Goal: Transaction & Acquisition: Purchase product/service

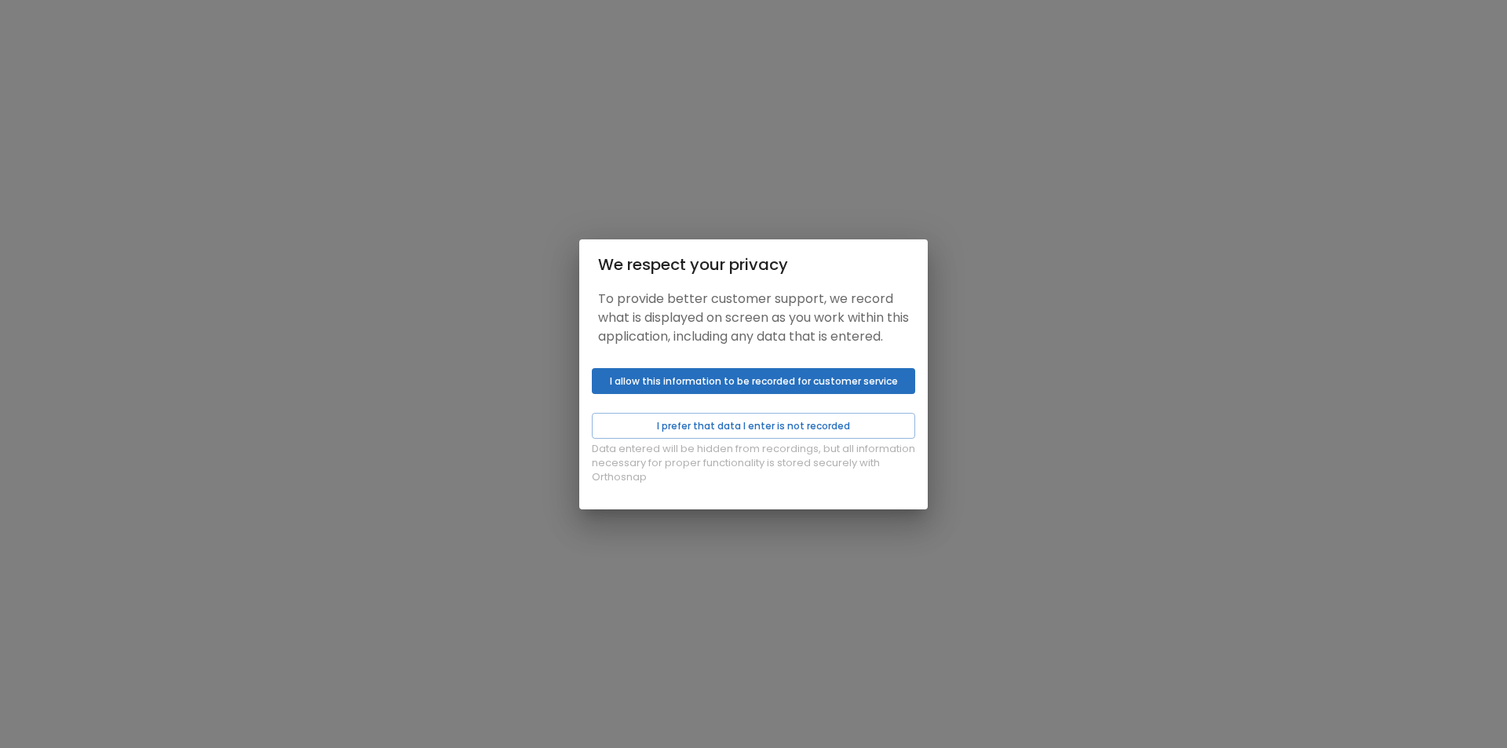
click at [809, 394] on button "I allow this information to be recorded for customer service" at bounding box center [753, 381] width 323 height 26
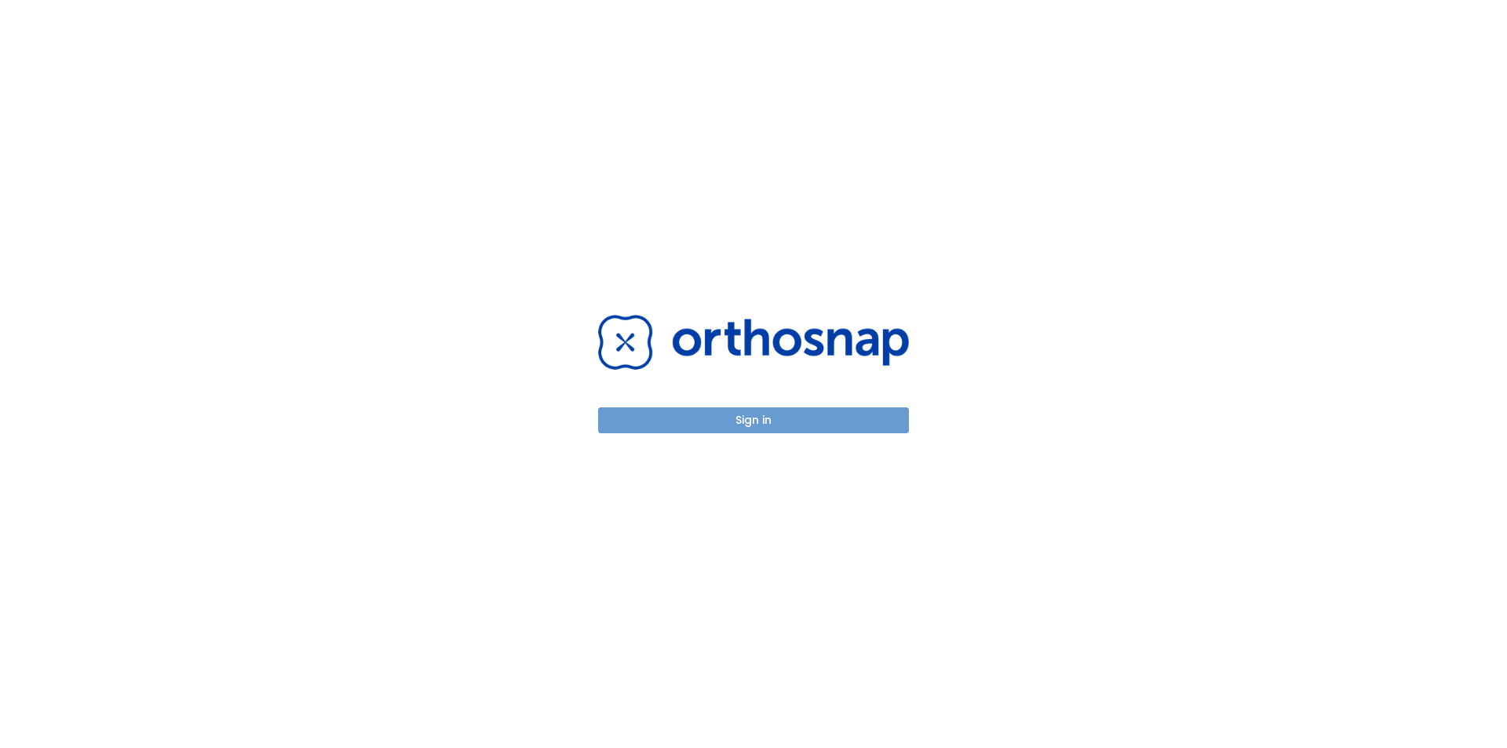
click at [803, 418] on button "Sign in" at bounding box center [753, 420] width 311 height 26
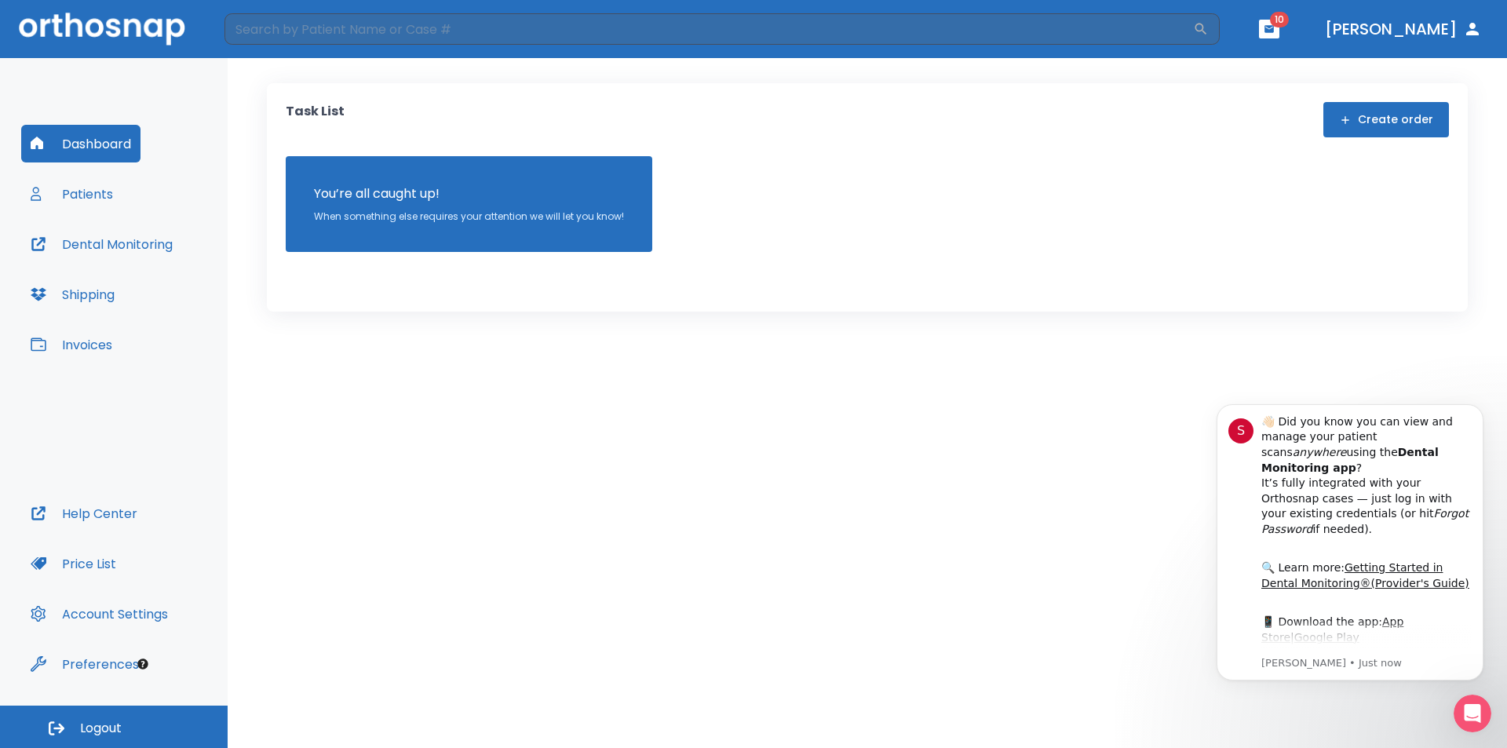
click at [61, 188] on button "Patients" at bounding box center [71, 194] width 101 height 38
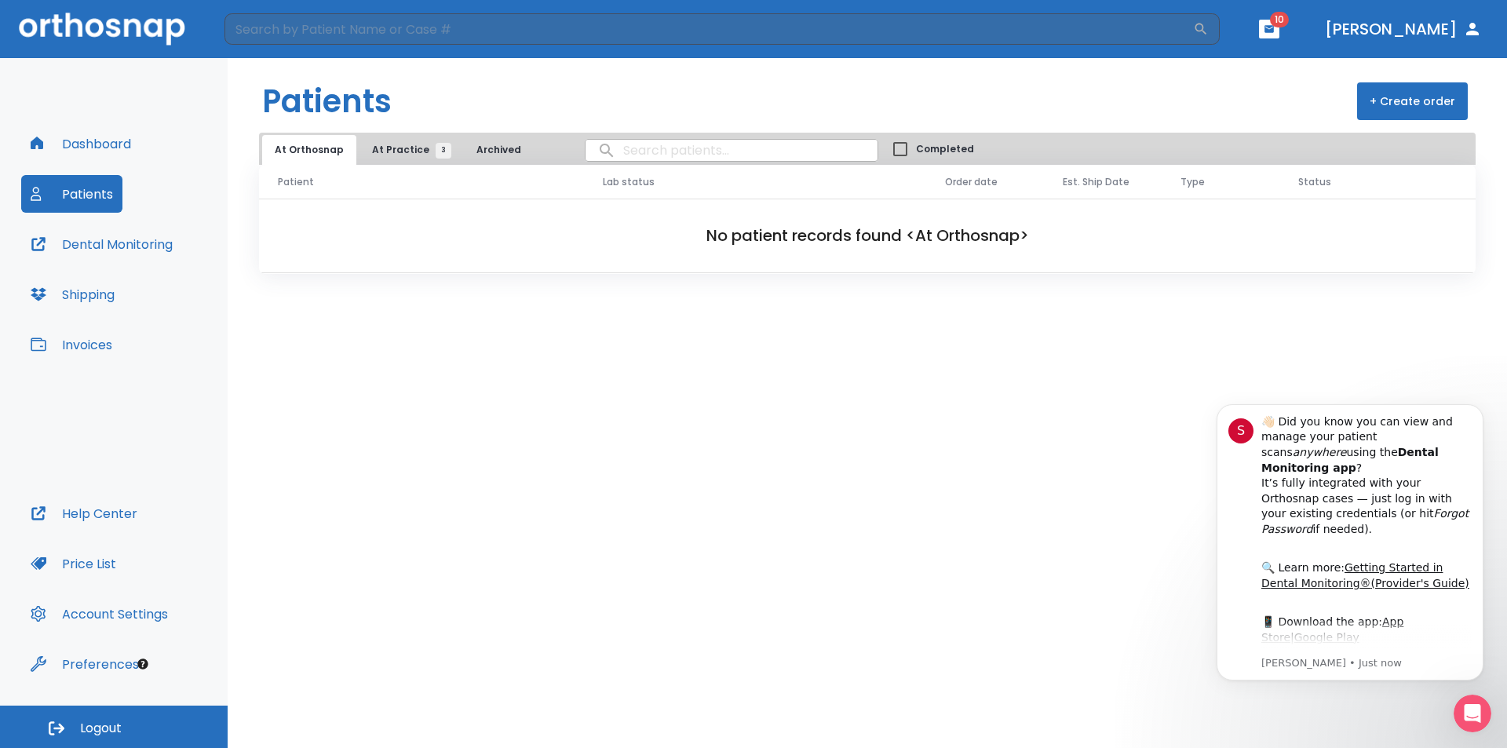
click at [379, 144] on span "At Practice 3" at bounding box center [407, 150] width 71 height 14
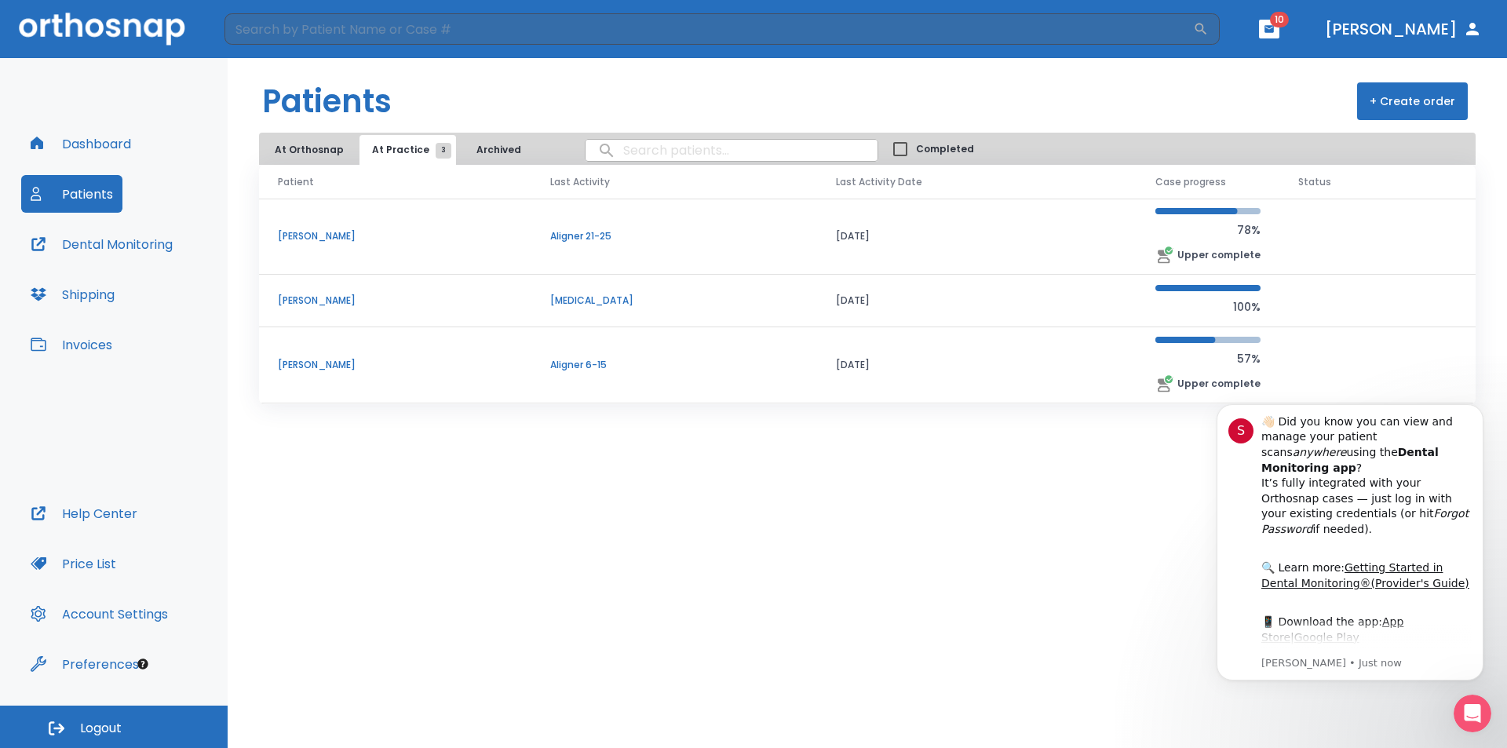
click at [328, 363] on p "[PERSON_NAME]" at bounding box center [395, 365] width 235 height 14
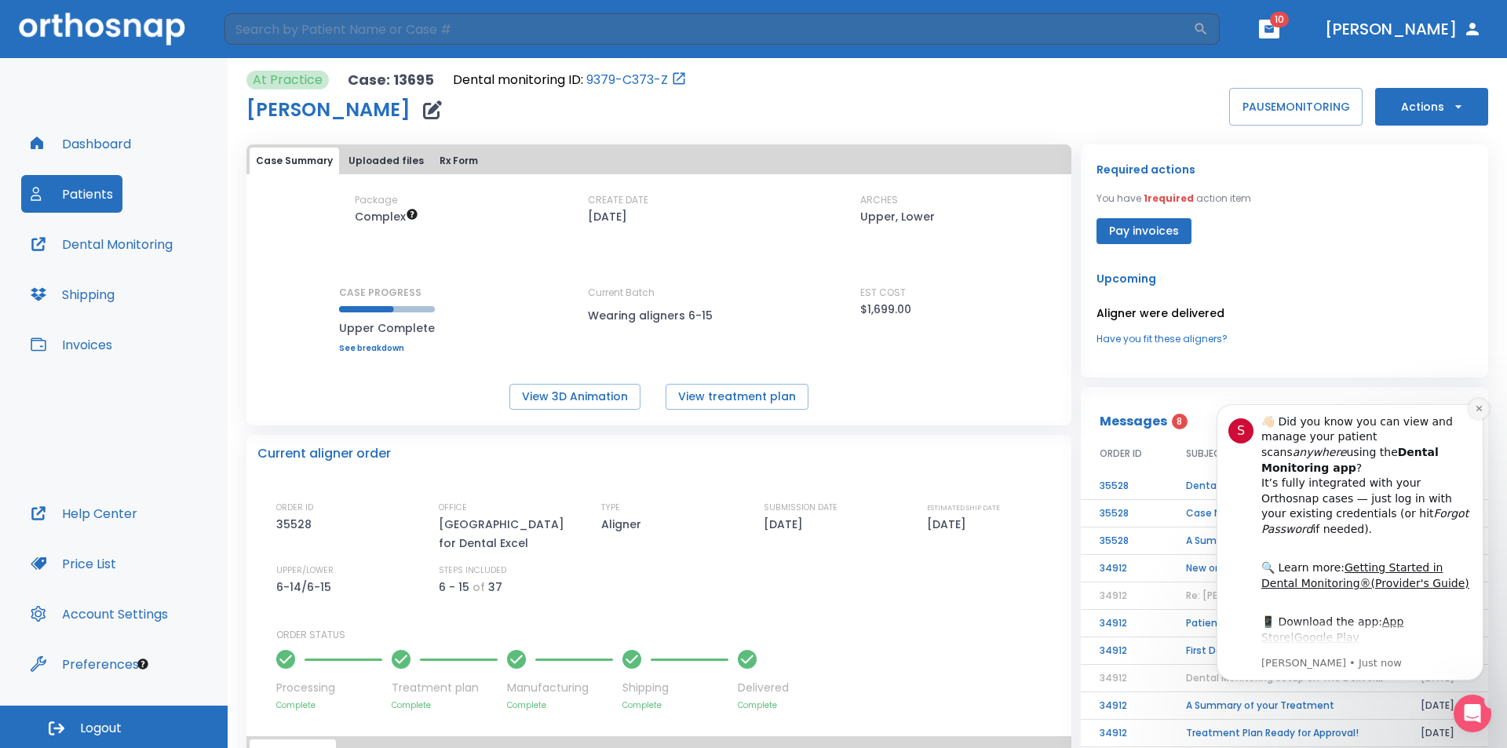
click at [1475, 409] on icon "Dismiss notification" at bounding box center [1479, 408] width 9 height 9
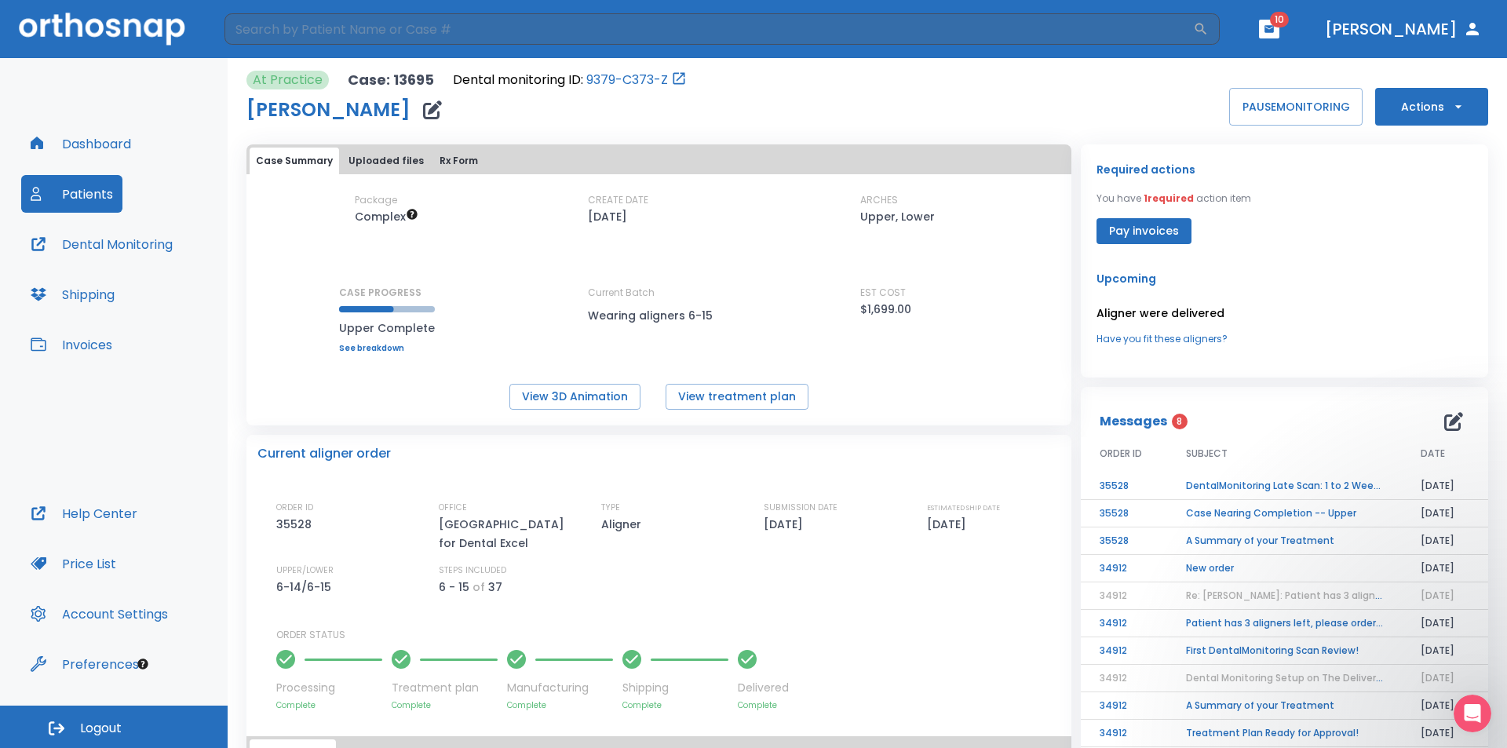
click at [77, 199] on button "Patients" at bounding box center [71, 194] width 101 height 38
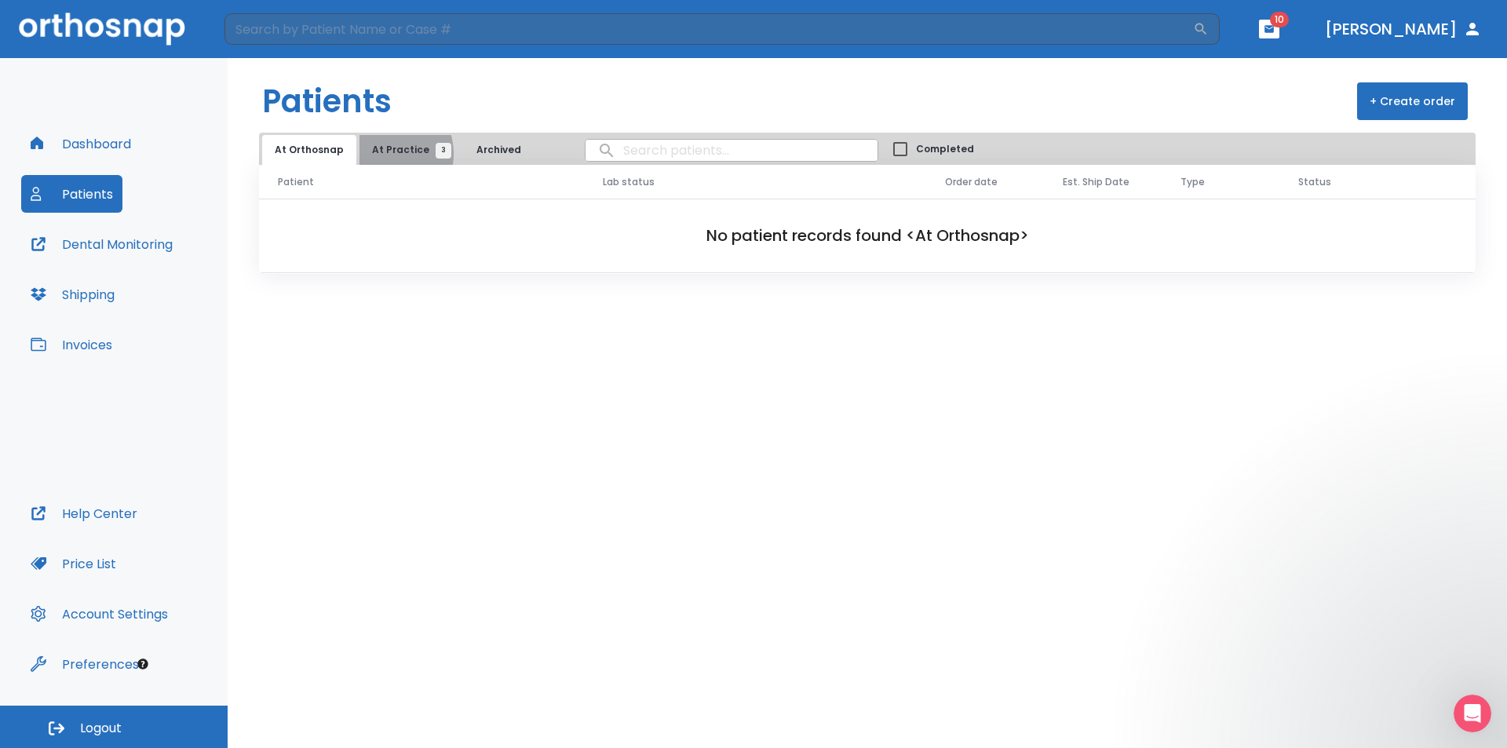
click at [377, 154] on span "At Practice 3" at bounding box center [407, 150] width 71 height 14
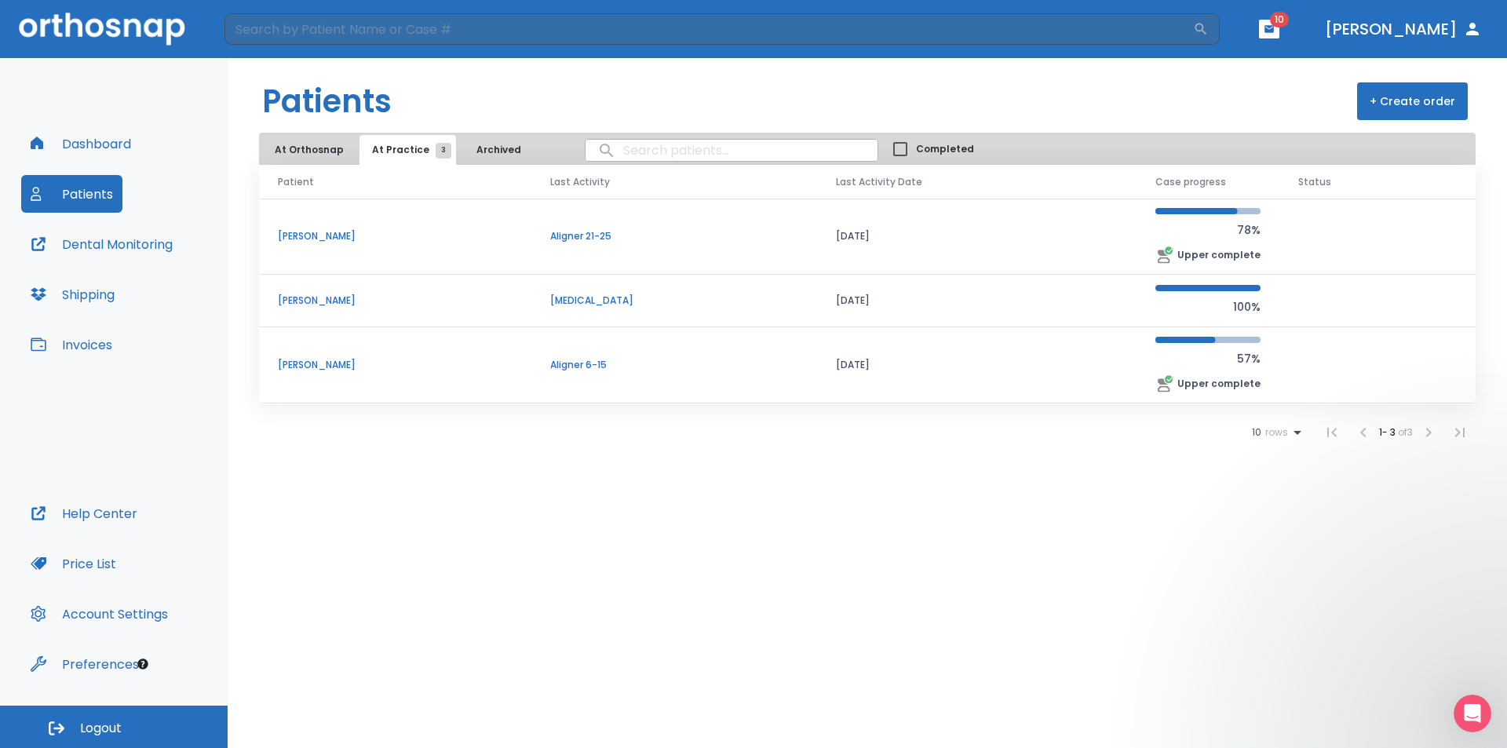
click at [312, 230] on p "[PERSON_NAME]" at bounding box center [395, 236] width 235 height 14
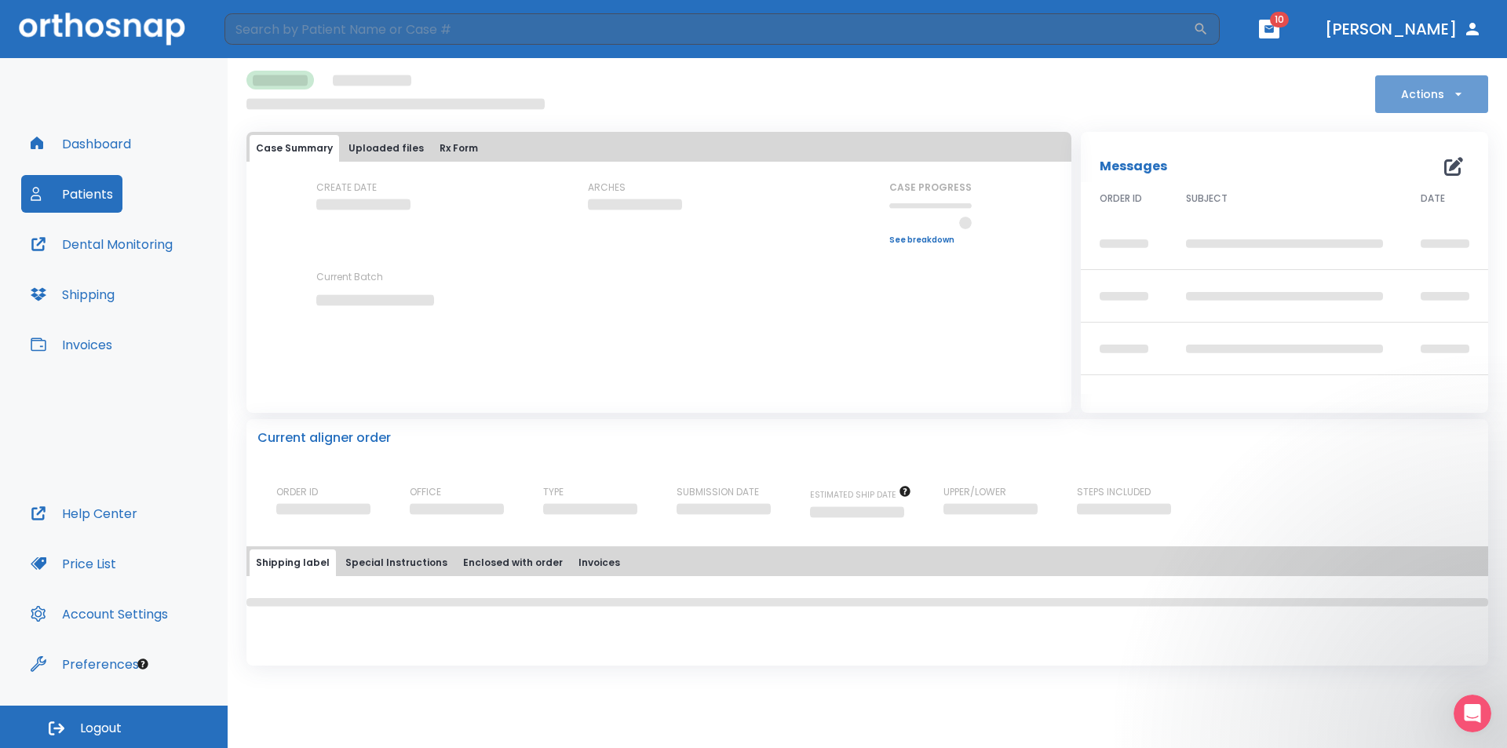
click at [1416, 87] on button "Actions" at bounding box center [1431, 94] width 113 height 38
click at [1284, 109] on div at bounding box center [753, 374] width 1507 height 748
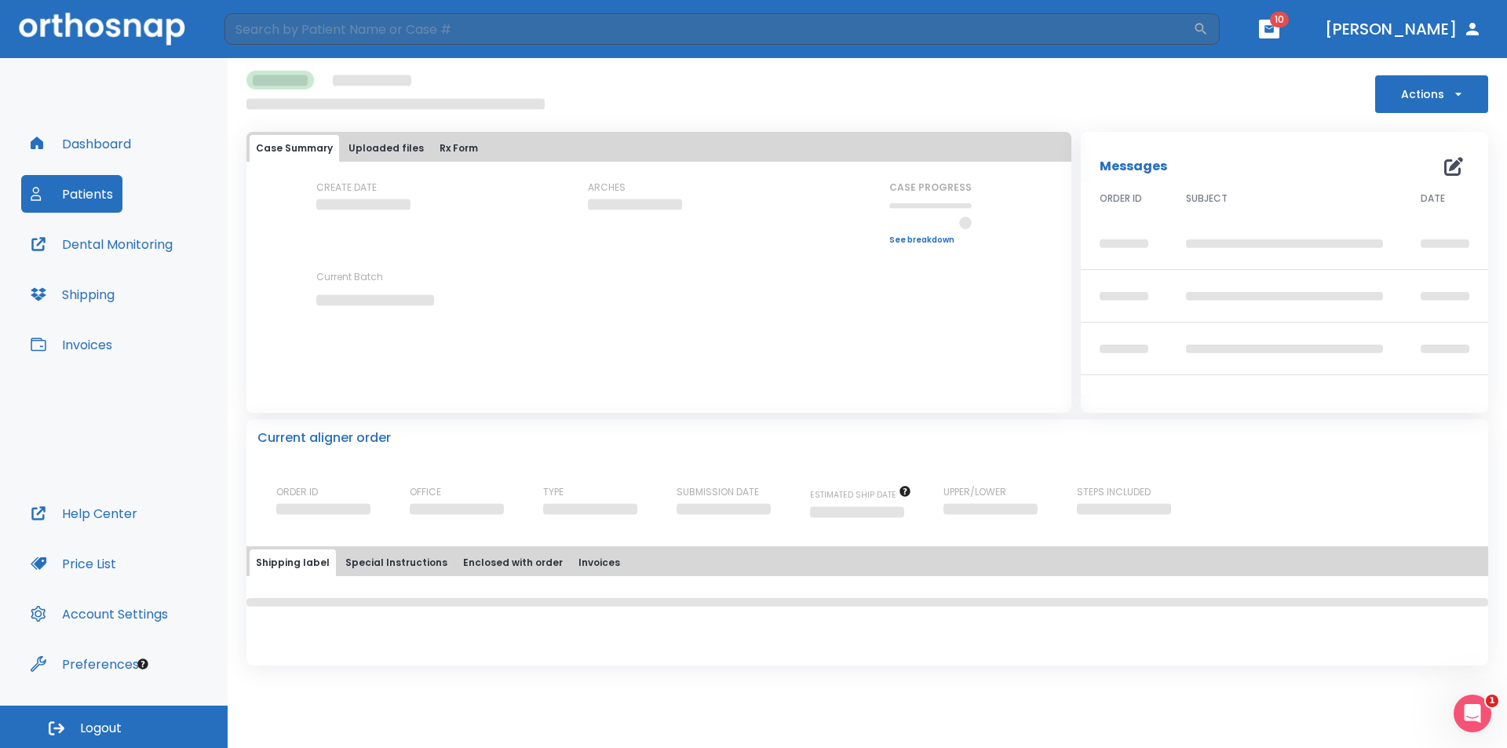
click at [86, 199] on button "Patients" at bounding box center [71, 194] width 101 height 38
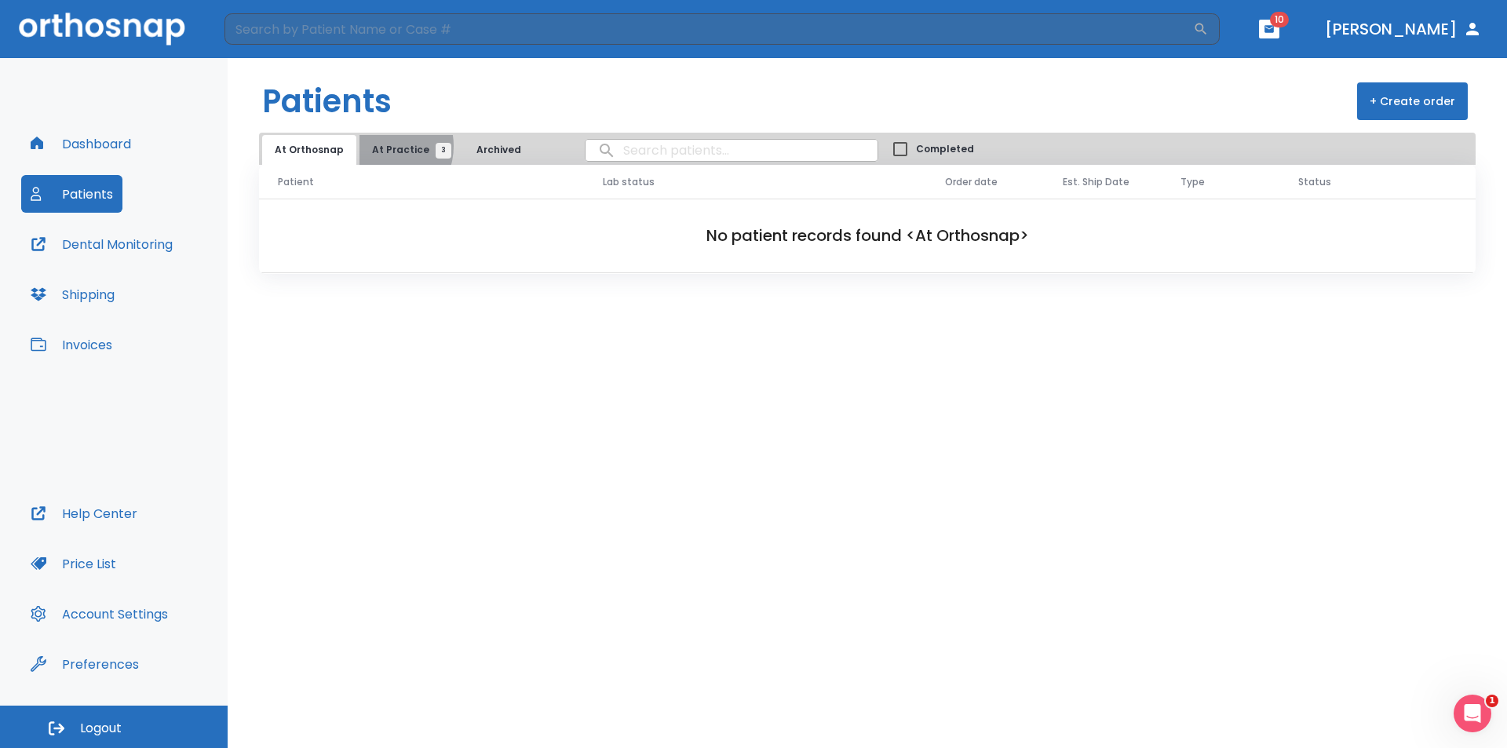
click at [376, 146] on span "At Practice 3" at bounding box center [407, 150] width 71 height 14
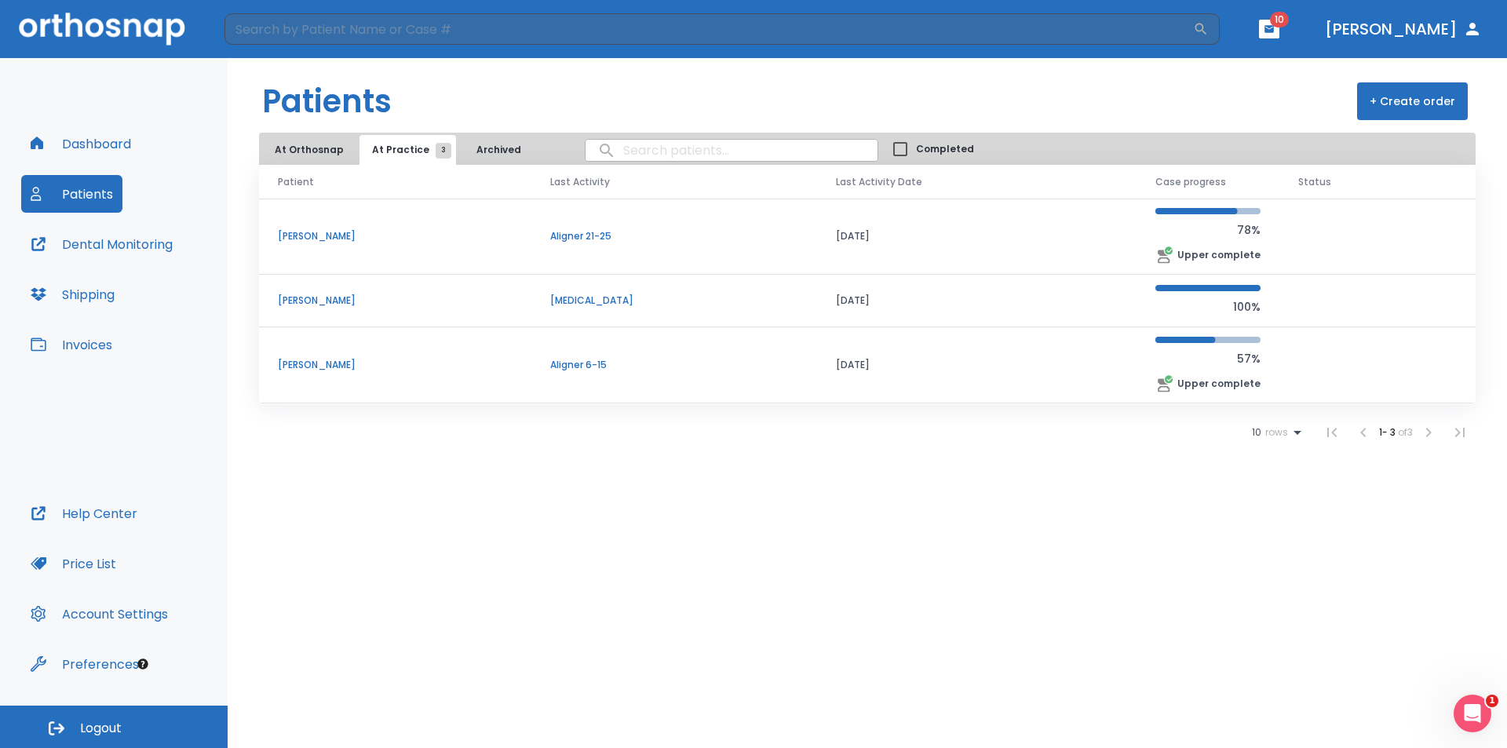
click at [317, 240] on p "[PERSON_NAME]" at bounding box center [395, 236] width 235 height 14
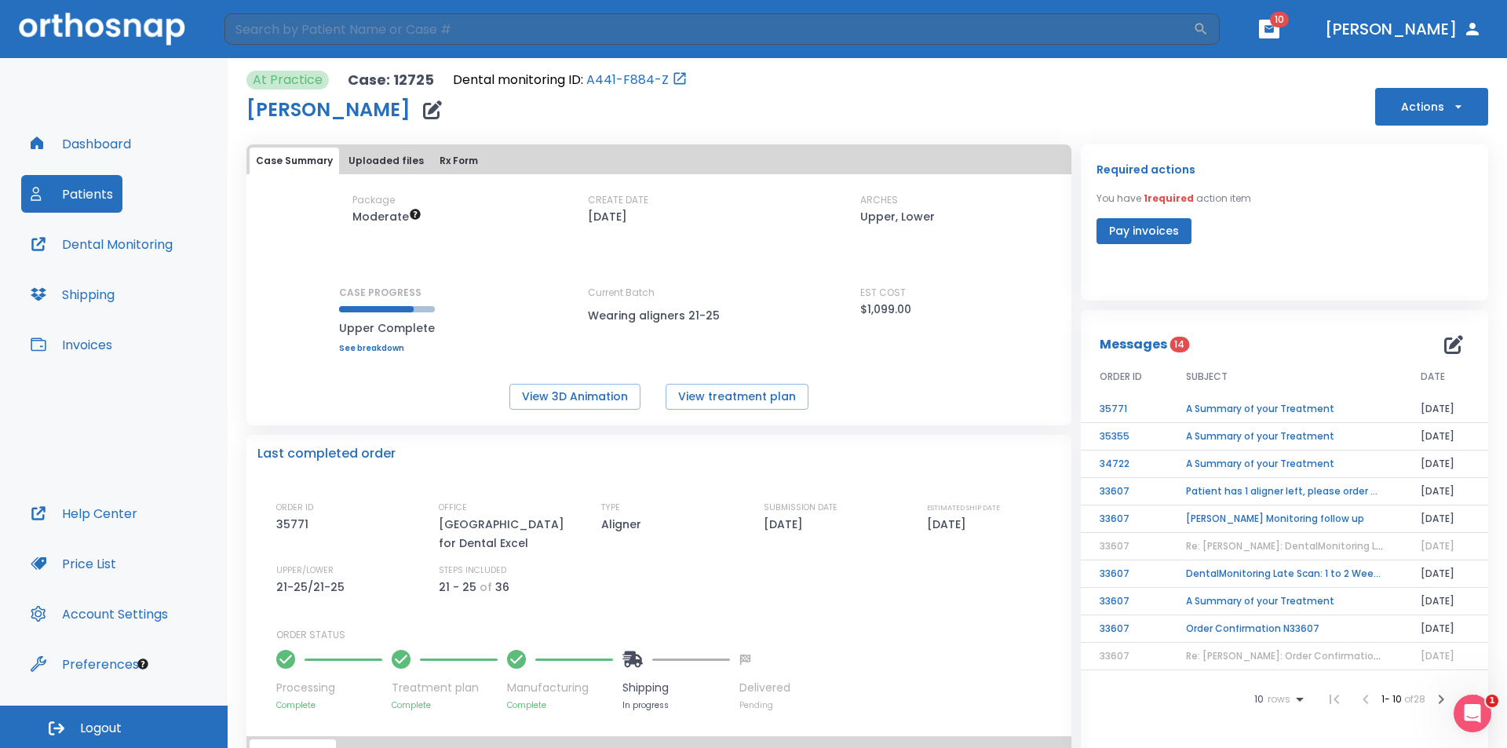
click at [1380, 99] on button "Actions" at bounding box center [1431, 107] width 113 height 38
click at [1266, 114] on div at bounding box center [753, 374] width 1507 height 748
click at [1165, 231] on button "Pay invoices" at bounding box center [1144, 231] width 95 height 26
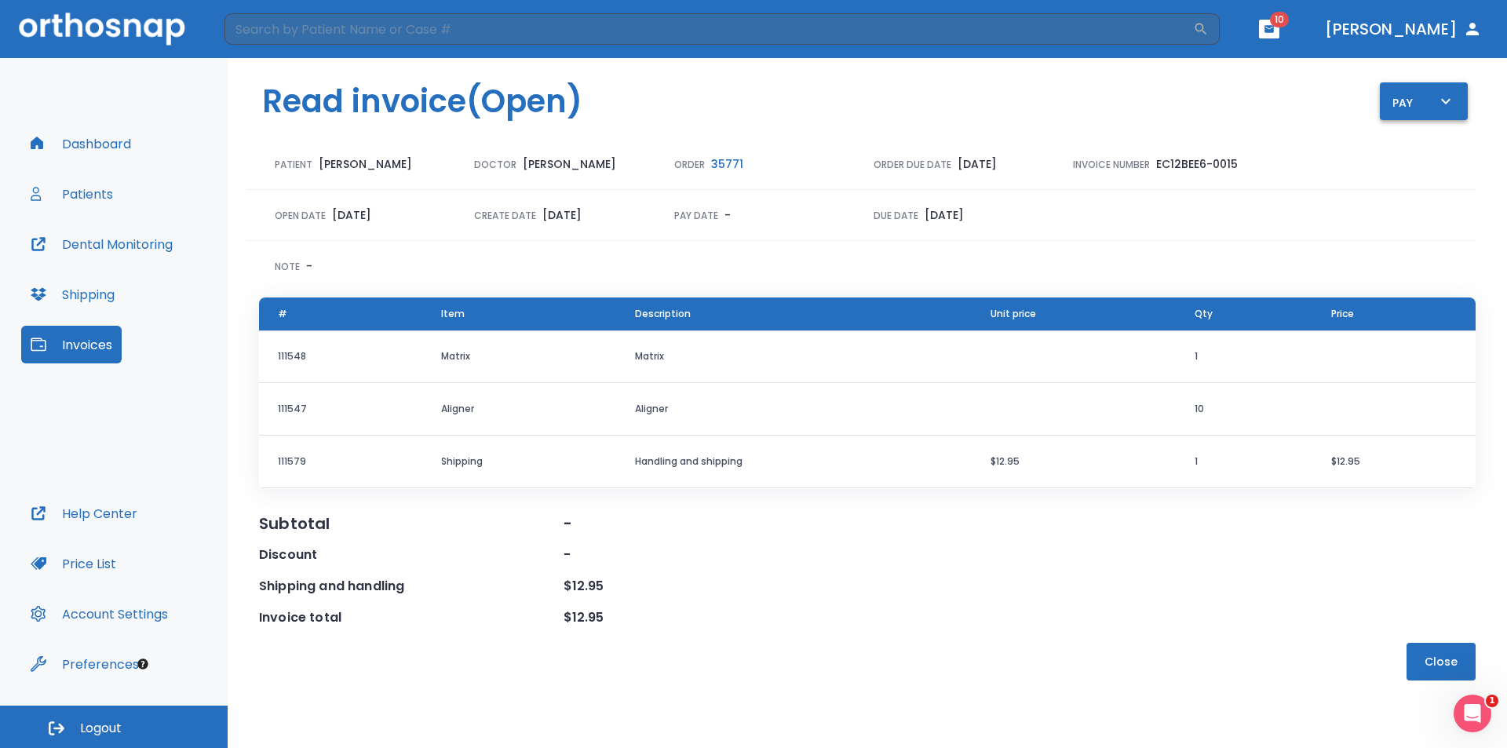
click at [1434, 96] on div "Pay" at bounding box center [1424, 102] width 63 height 20
click at [1420, 138] on li "Pay online by CC" at bounding box center [1432, 145] width 106 height 39
click at [1428, 669] on button "Close" at bounding box center [1441, 662] width 69 height 38
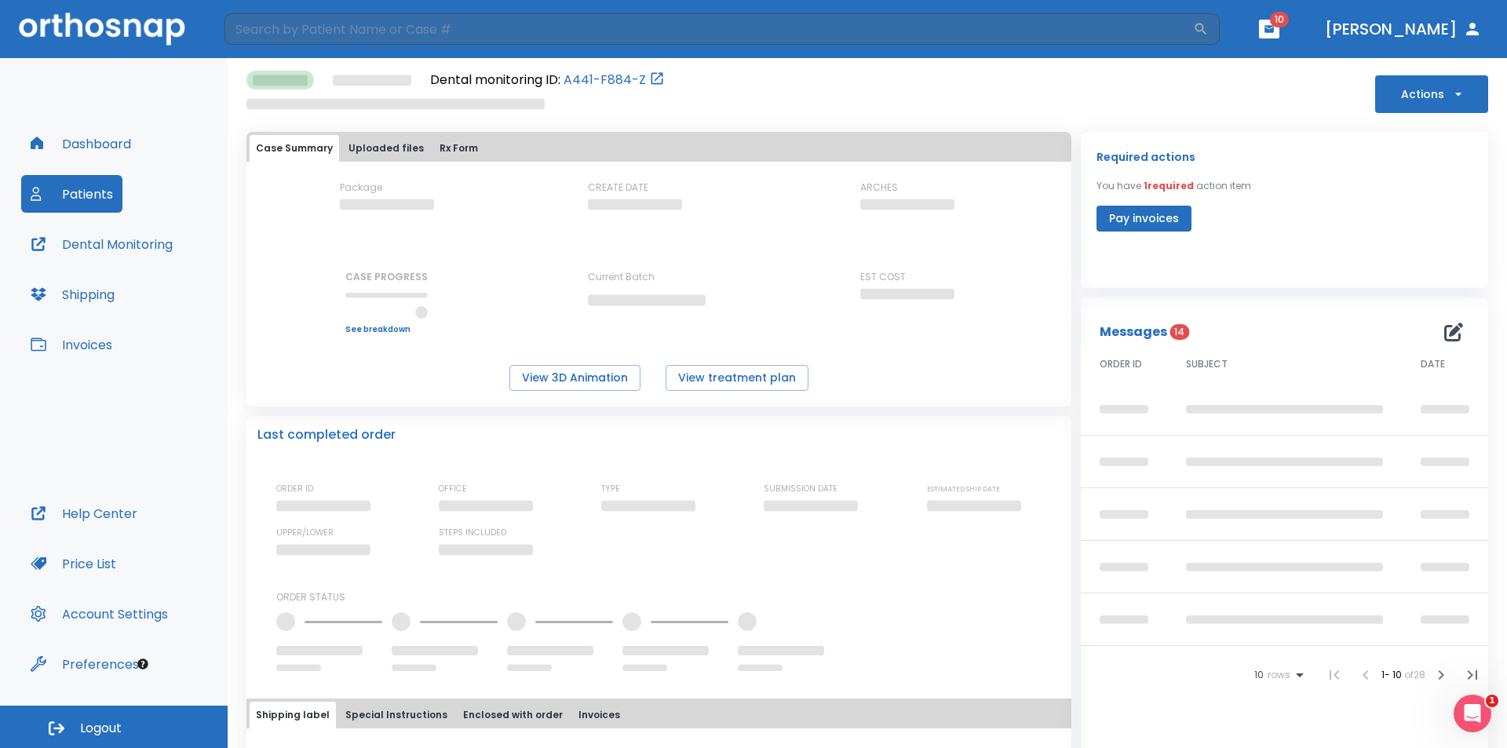
click at [1428, 101] on button "Actions" at bounding box center [1431, 94] width 113 height 38
click at [1413, 247] on li "Order Next Aligners" at bounding box center [1422, 256] width 114 height 39
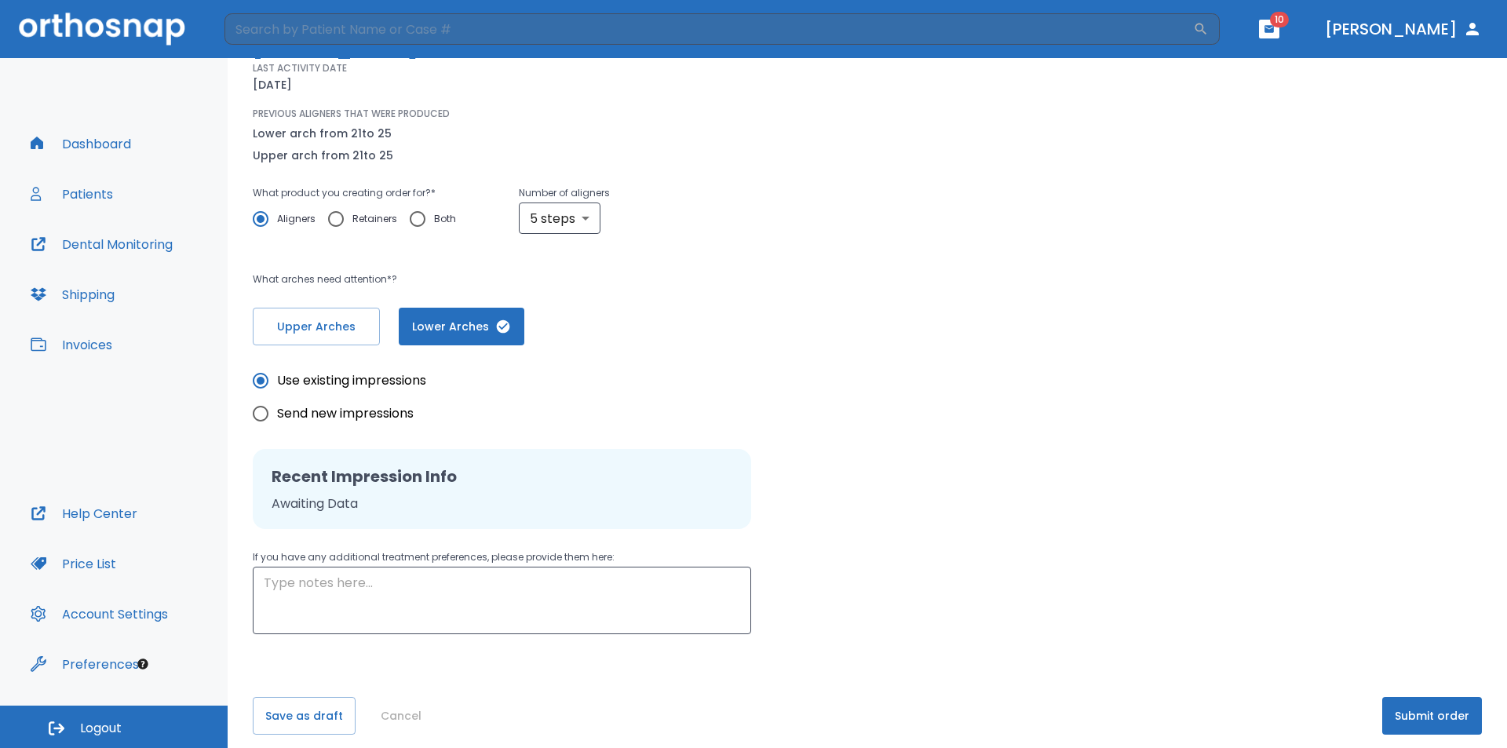
scroll to position [169, 0]
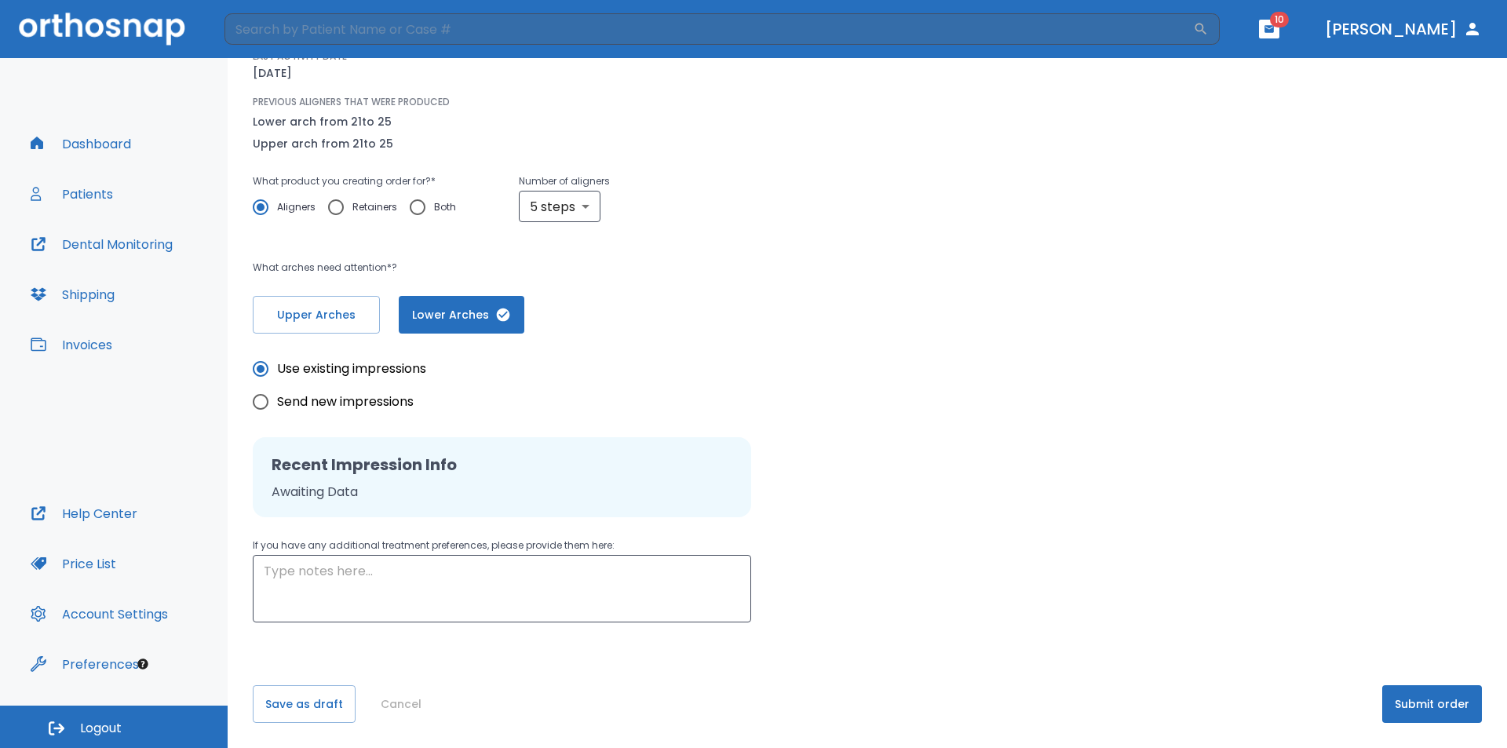
click at [415, 204] on input "Both" at bounding box center [417, 207] width 33 height 33
radio input "true"
click at [1441, 703] on button "Submit order" at bounding box center [1433, 704] width 100 height 38
click at [1400, 708] on button "Submit order" at bounding box center [1433, 704] width 100 height 38
click at [1167, 641] on div "Please, wait until data(files) saving will have finished return to patient deta…" at bounding box center [868, 318] width 1280 height 859
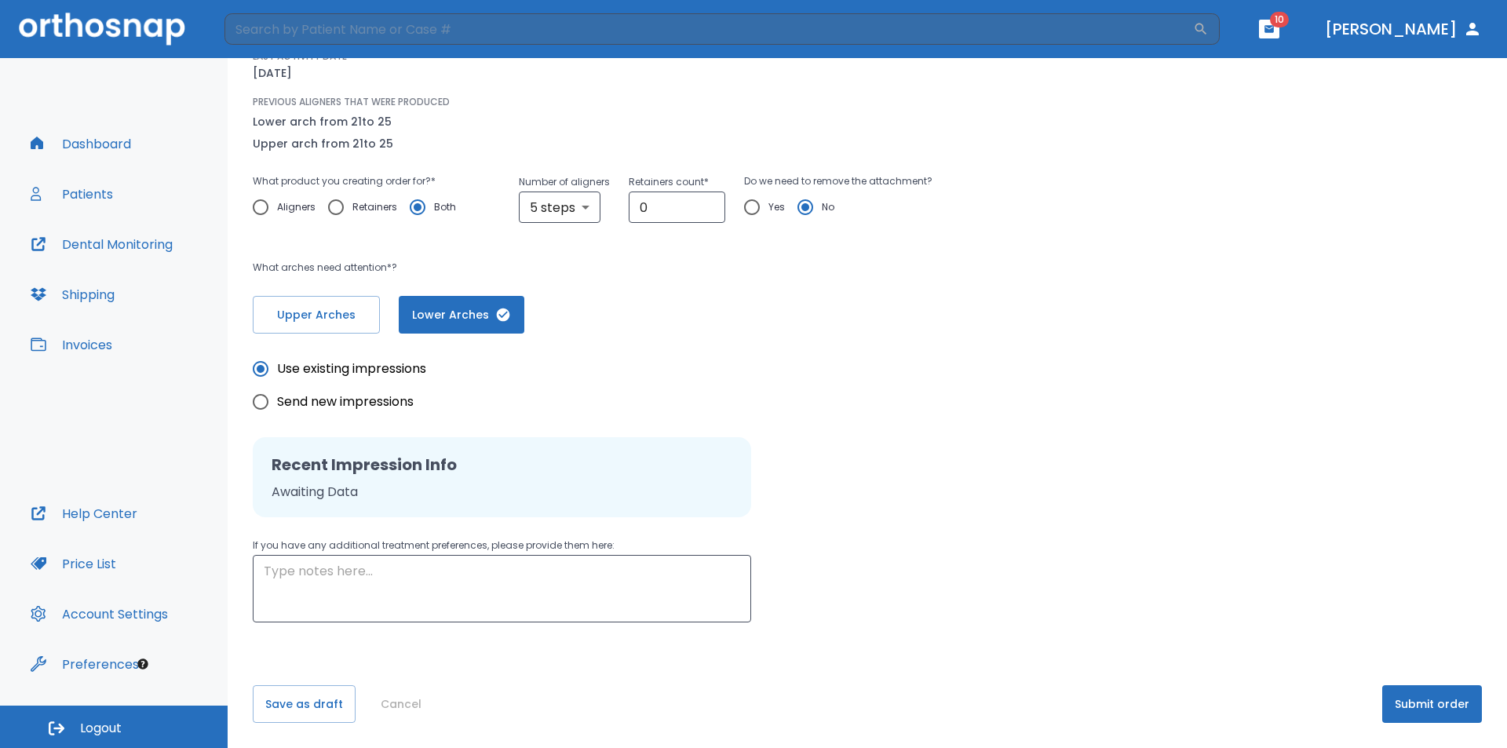
click at [1415, 700] on button "Submit order" at bounding box center [1433, 704] width 100 height 38
click at [1384, 709] on button "Submit order" at bounding box center [1433, 704] width 100 height 38
click at [1386, 709] on button "Submit order" at bounding box center [1433, 704] width 100 height 38
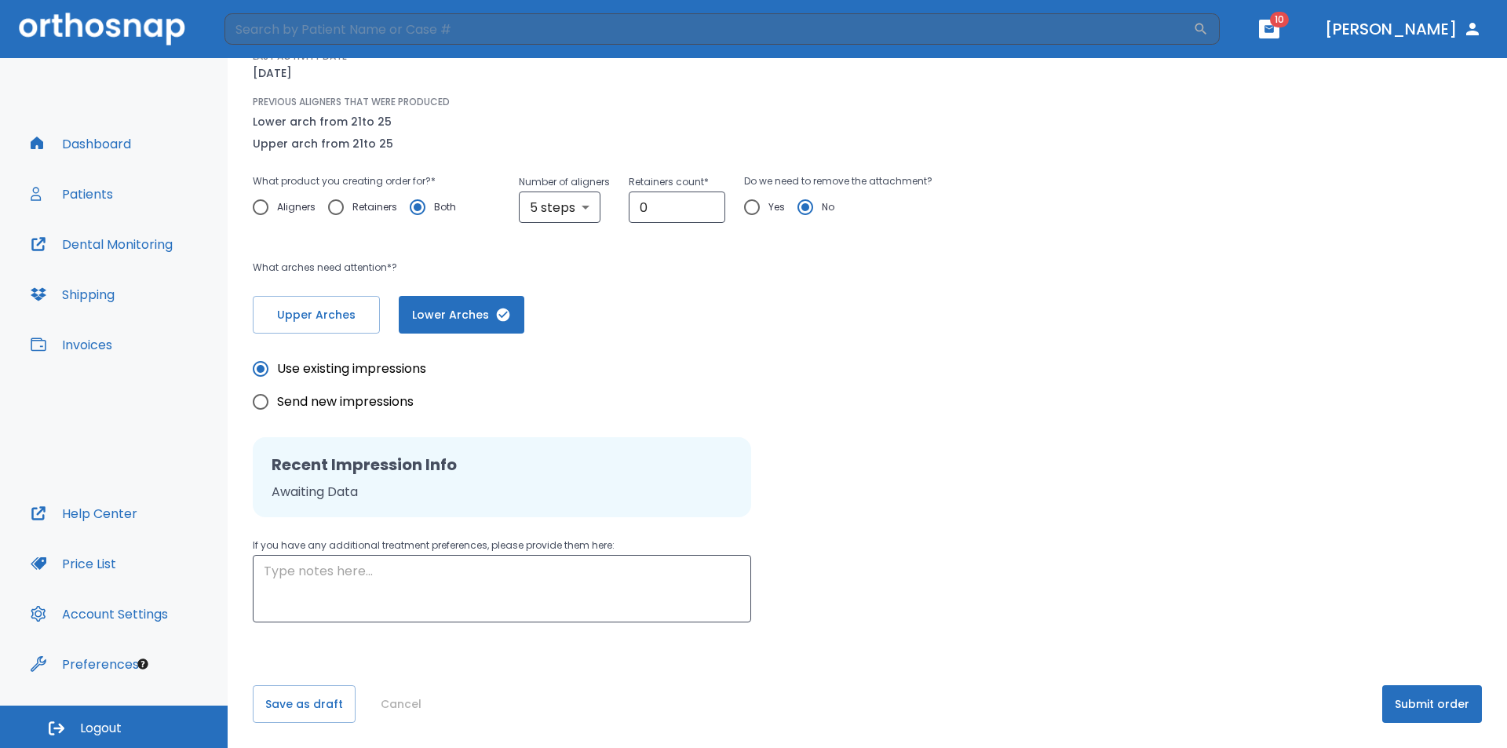
click at [1389, 710] on button "Submit order" at bounding box center [1433, 704] width 100 height 38
click at [1395, 692] on button "Submit order" at bounding box center [1433, 704] width 100 height 38
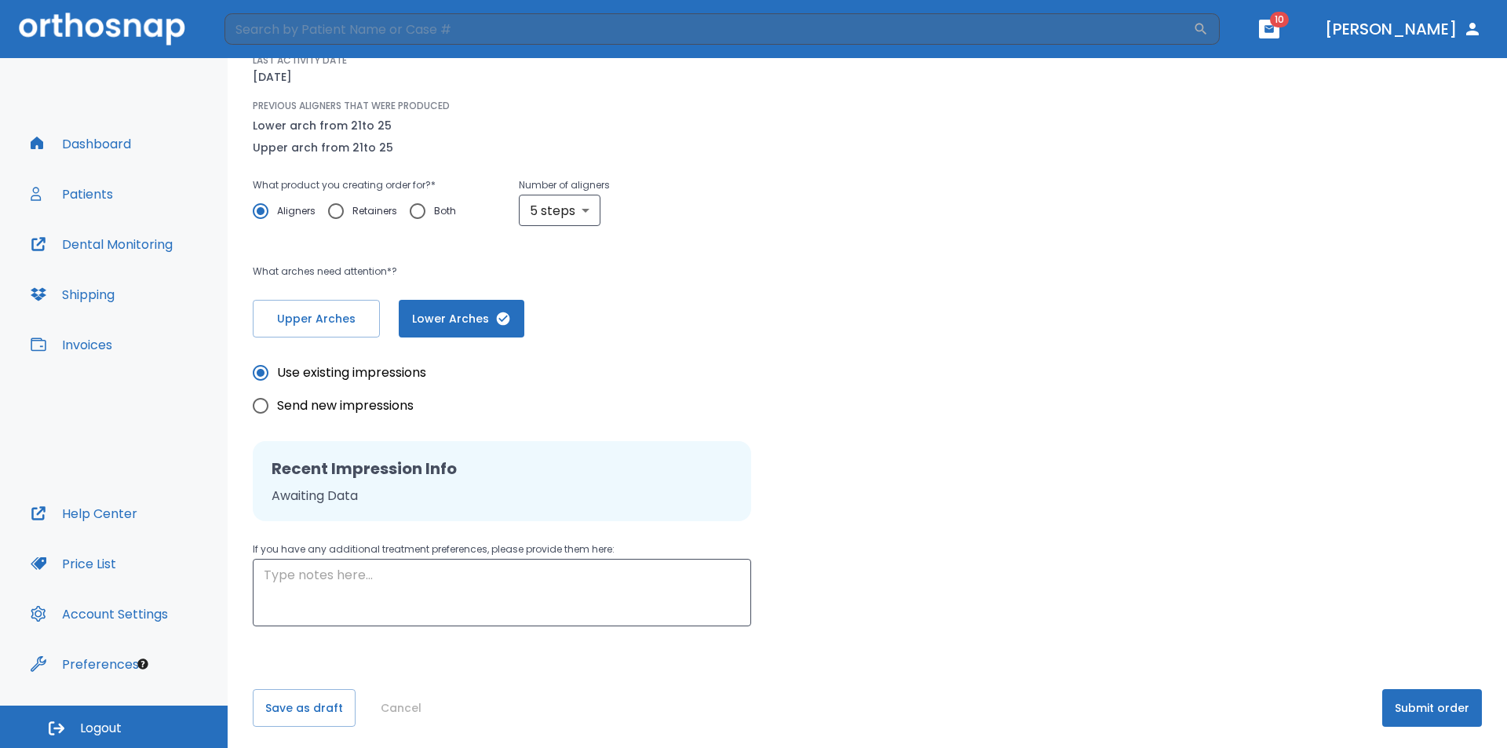
scroll to position [169, 0]
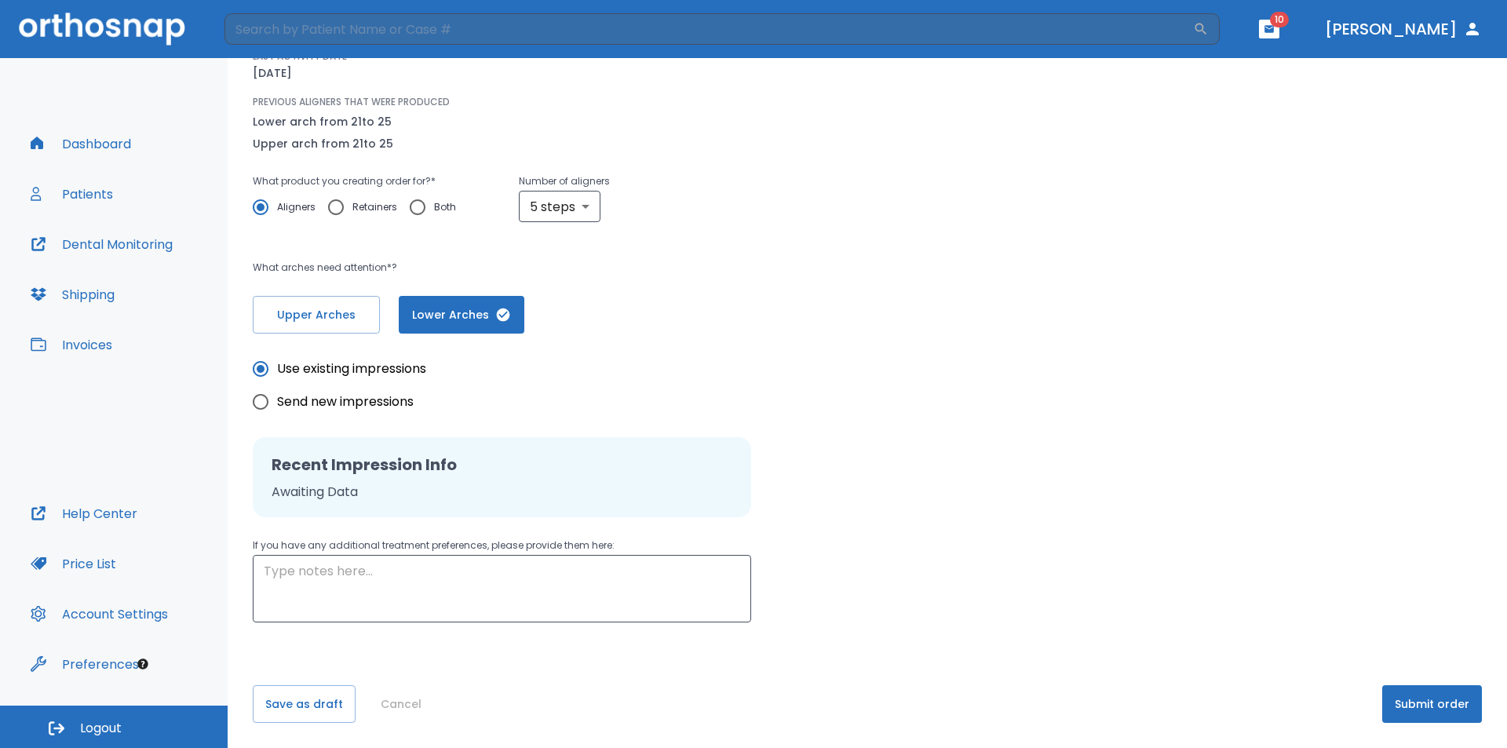
click at [1467, 711] on button "Submit order" at bounding box center [1433, 704] width 100 height 38
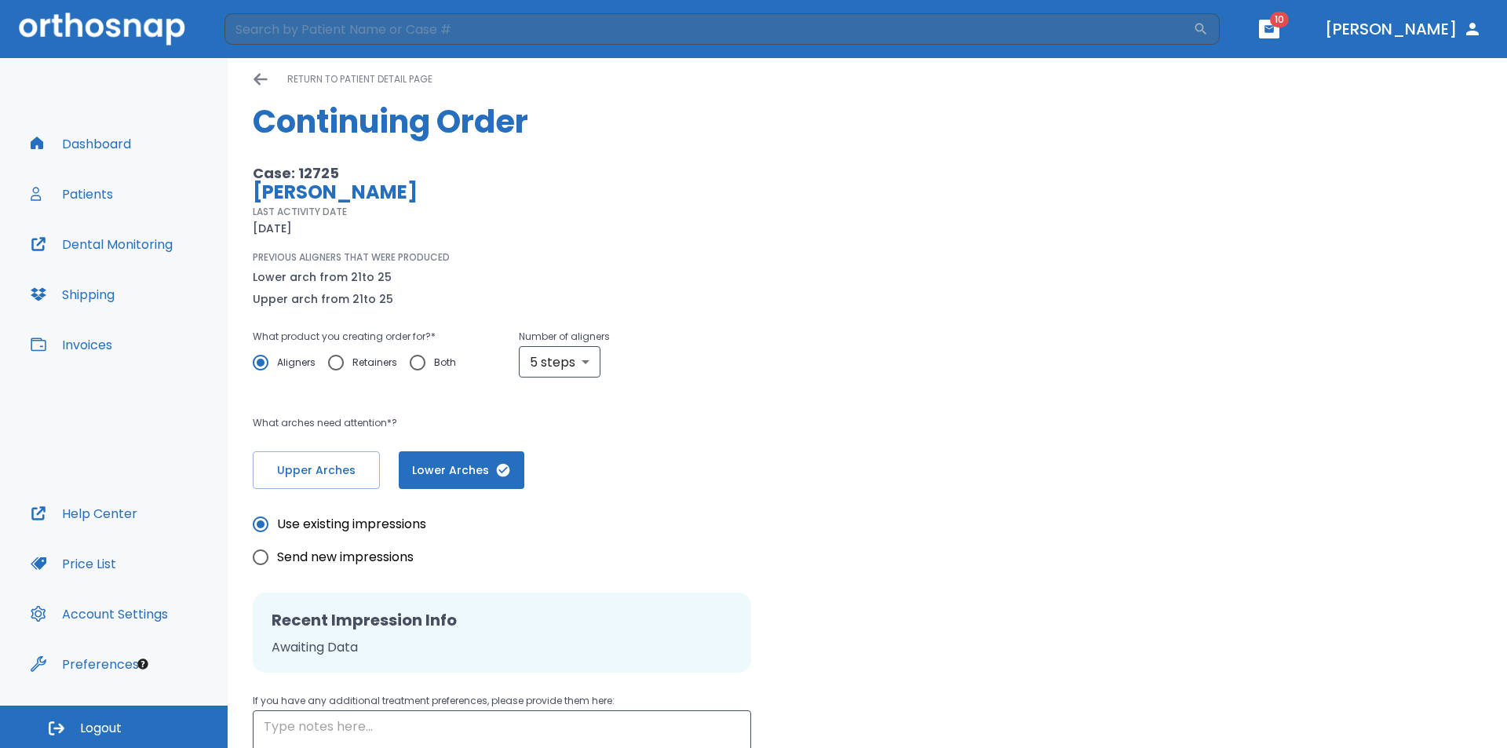
scroll to position [12, 0]
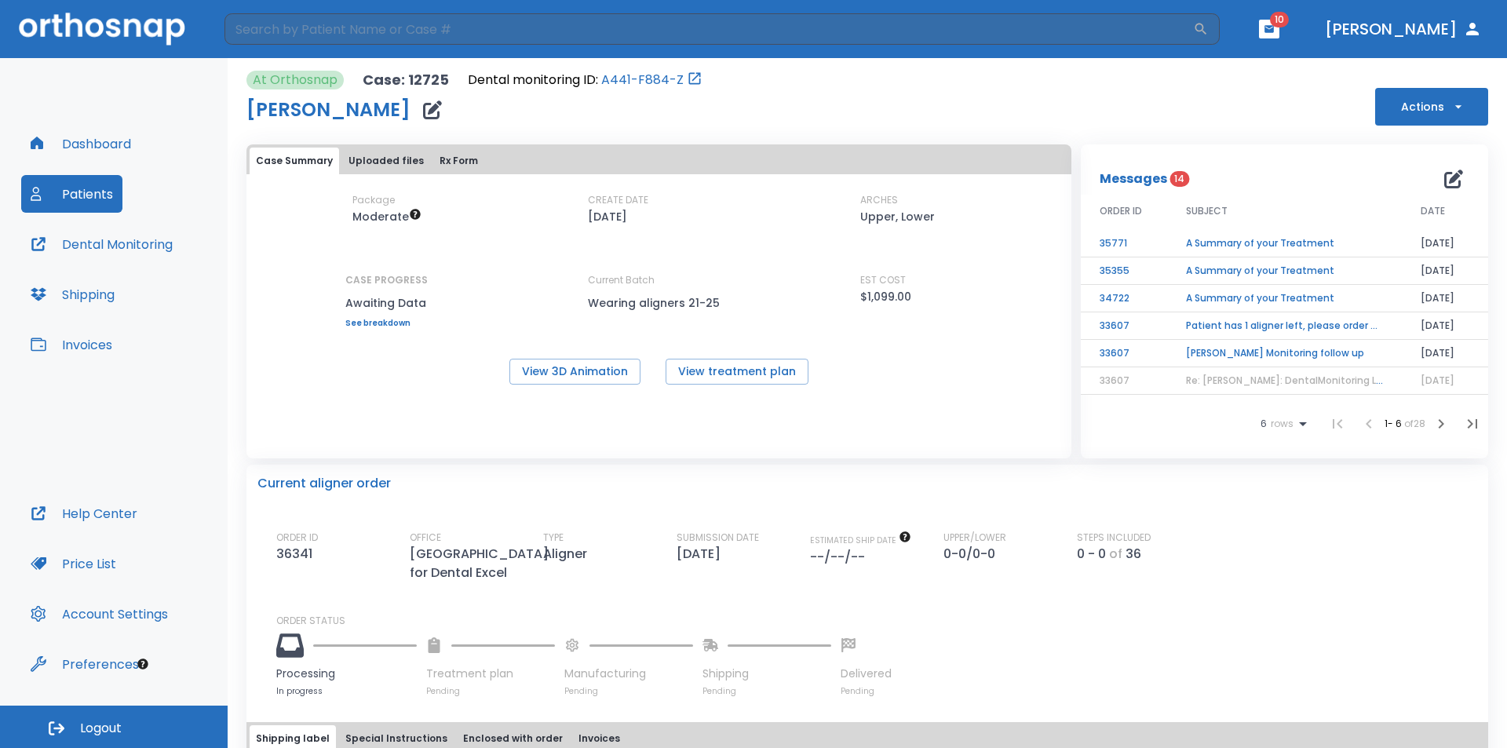
click at [82, 198] on button "Patients" at bounding box center [71, 194] width 101 height 38
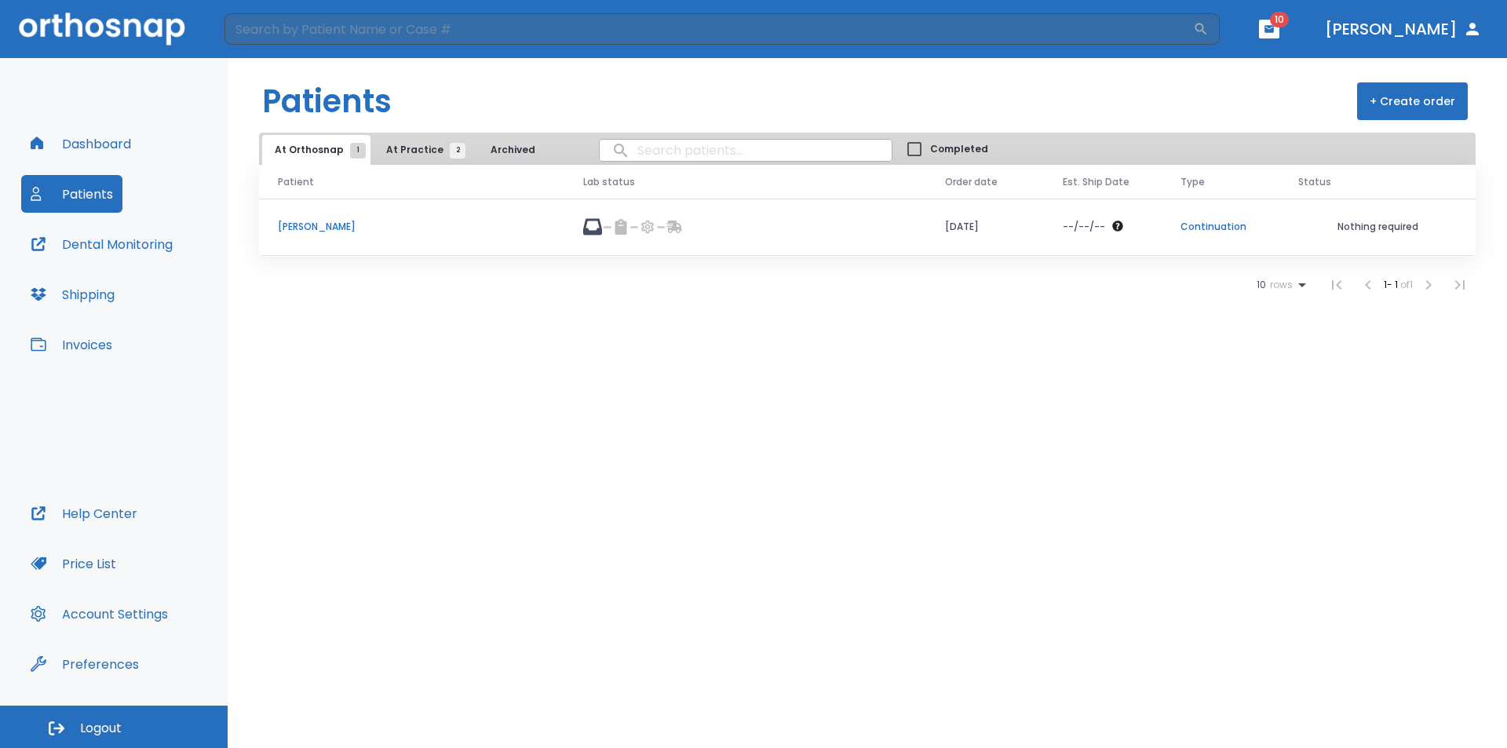
click at [410, 147] on span "At Practice 2" at bounding box center [421, 150] width 71 height 14
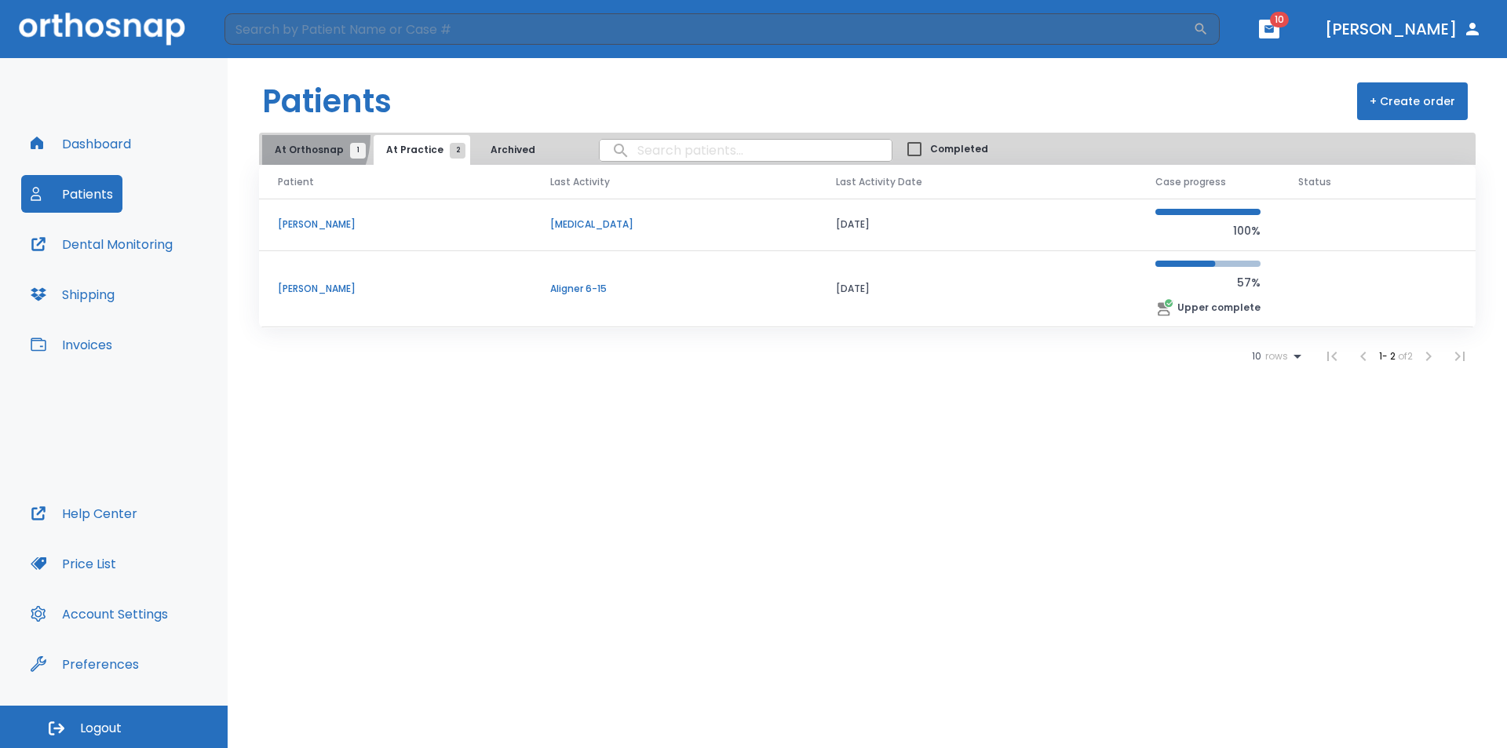
click at [280, 136] on button "At Orthosnap 1" at bounding box center [316, 150] width 108 height 30
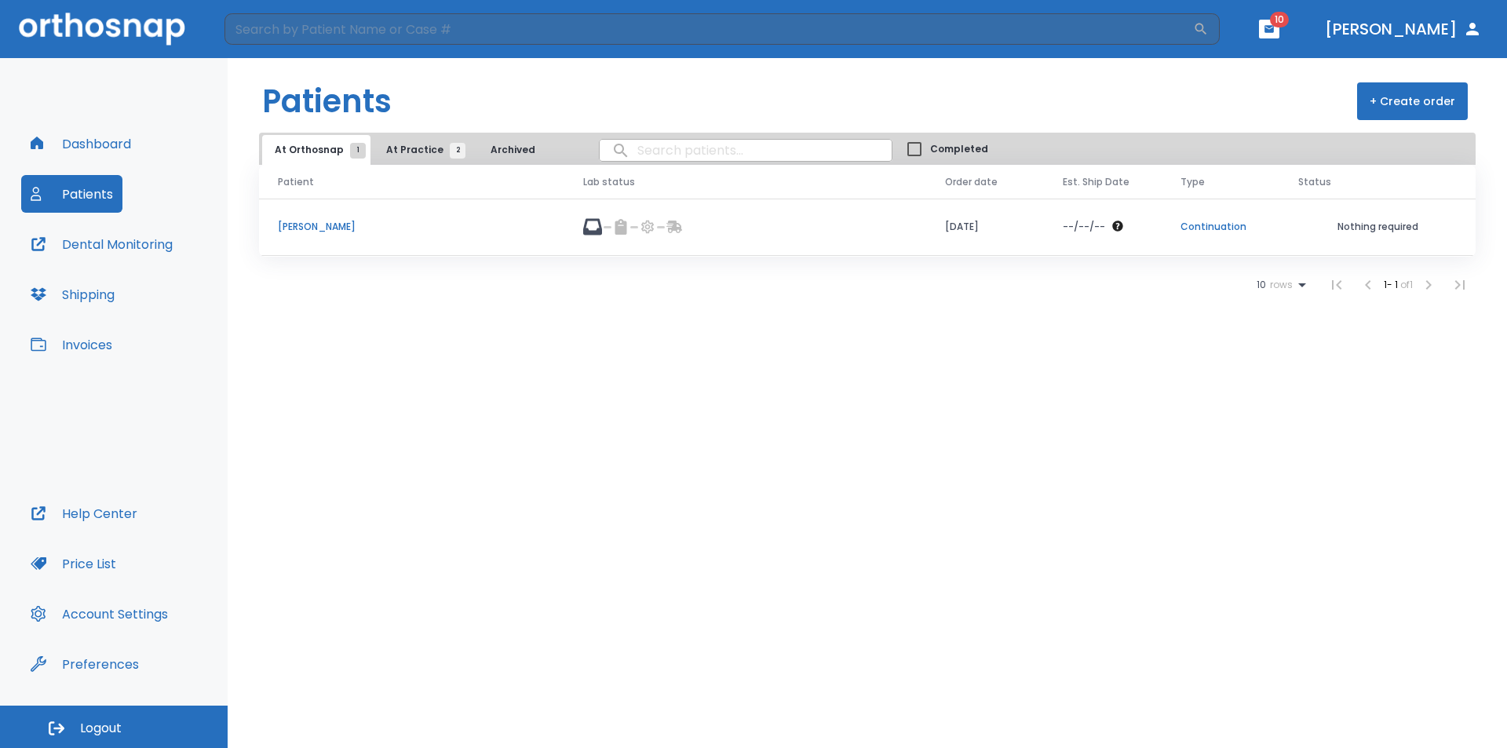
click at [339, 229] on p "[PERSON_NAME]" at bounding box center [412, 227] width 268 height 14
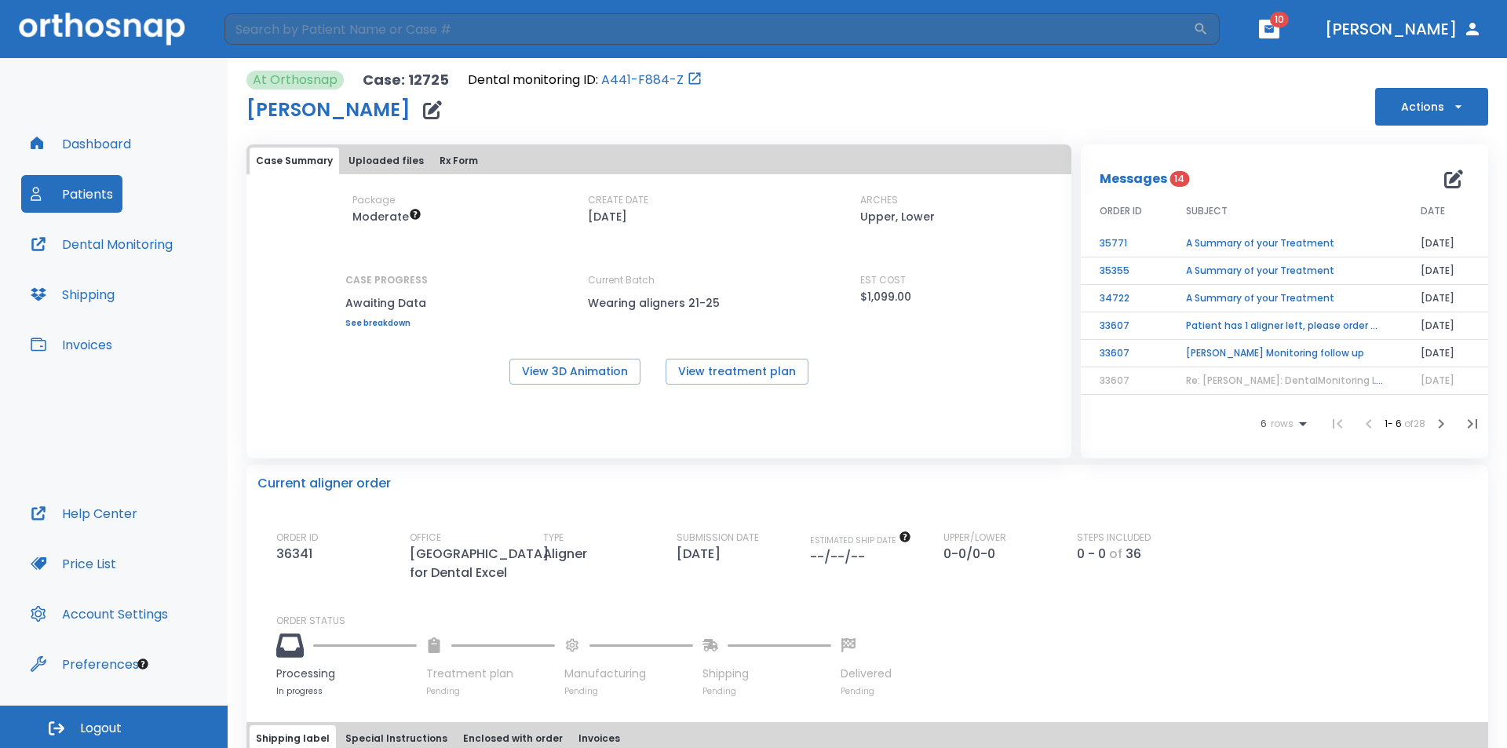
click at [107, 199] on button "Patients" at bounding box center [71, 194] width 101 height 38
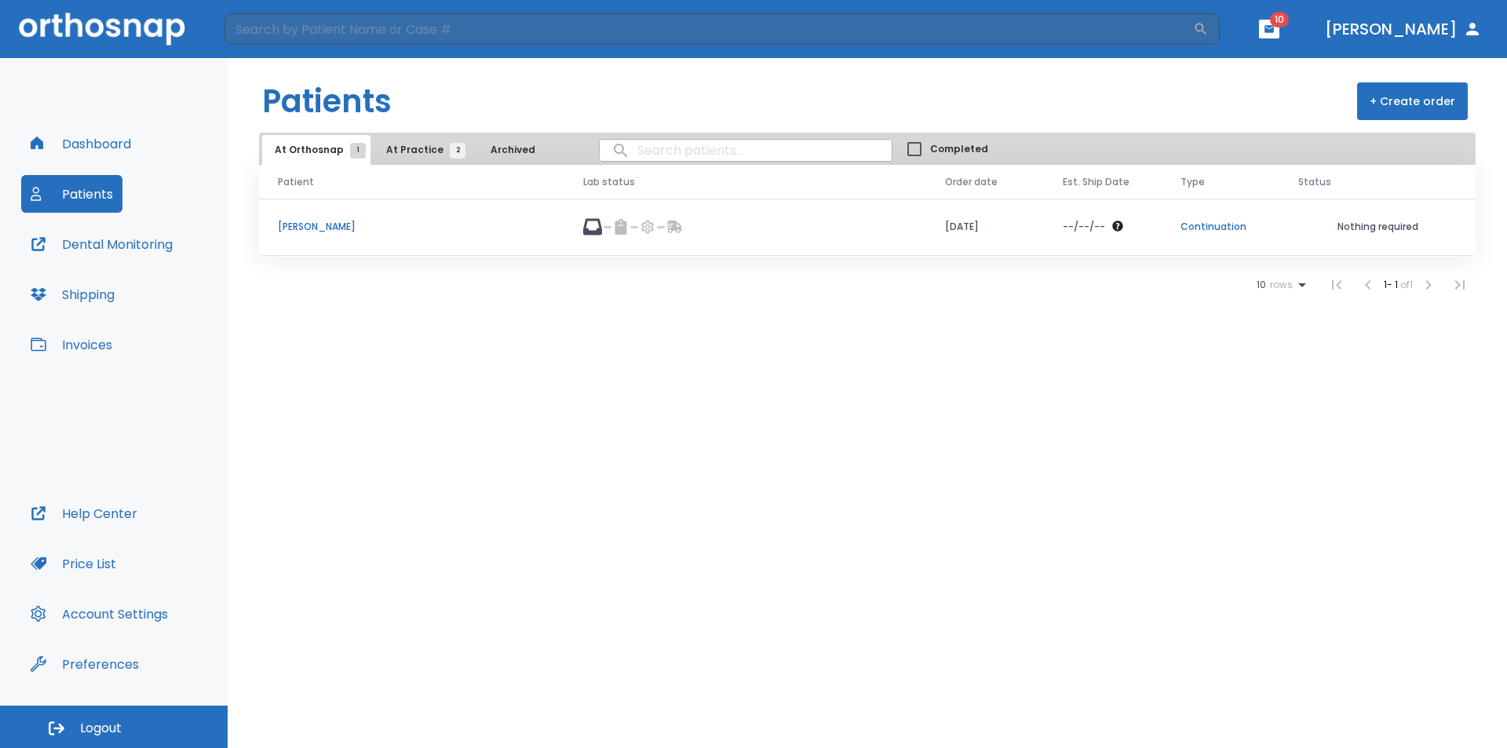
click at [458, 148] on button "At Practice 2" at bounding box center [422, 150] width 97 height 30
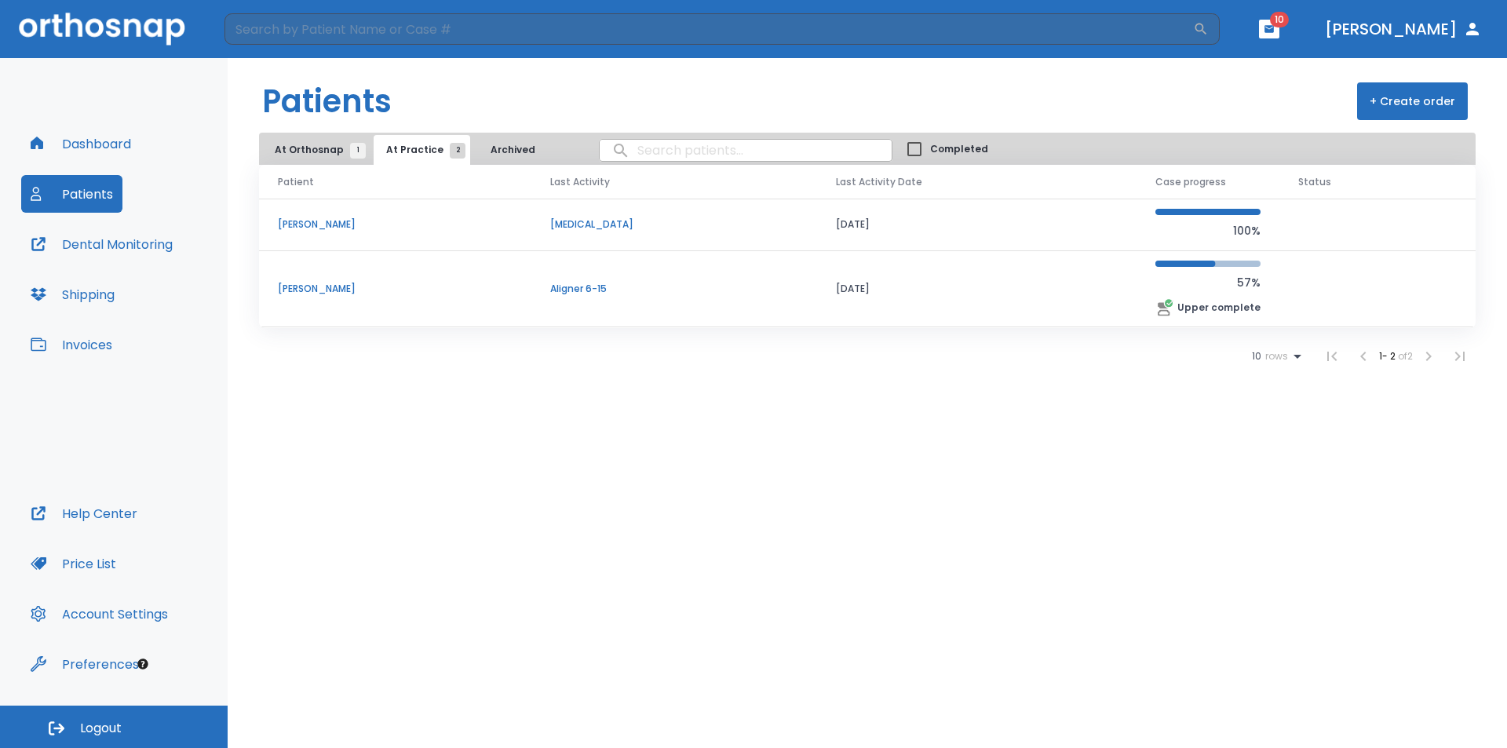
click at [324, 282] on p "[PERSON_NAME]" at bounding box center [395, 289] width 235 height 14
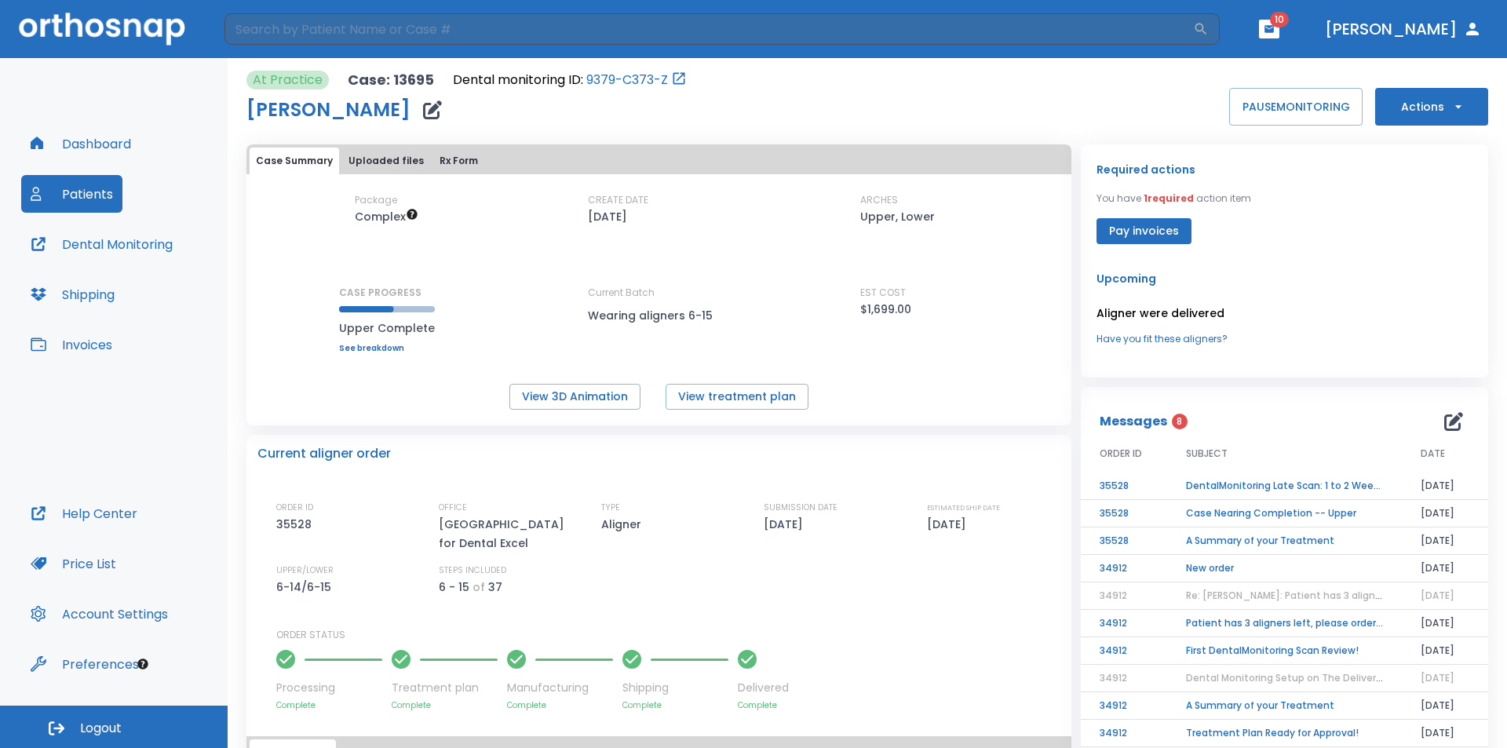
click at [1149, 234] on button "Pay invoices" at bounding box center [1144, 231] width 95 height 26
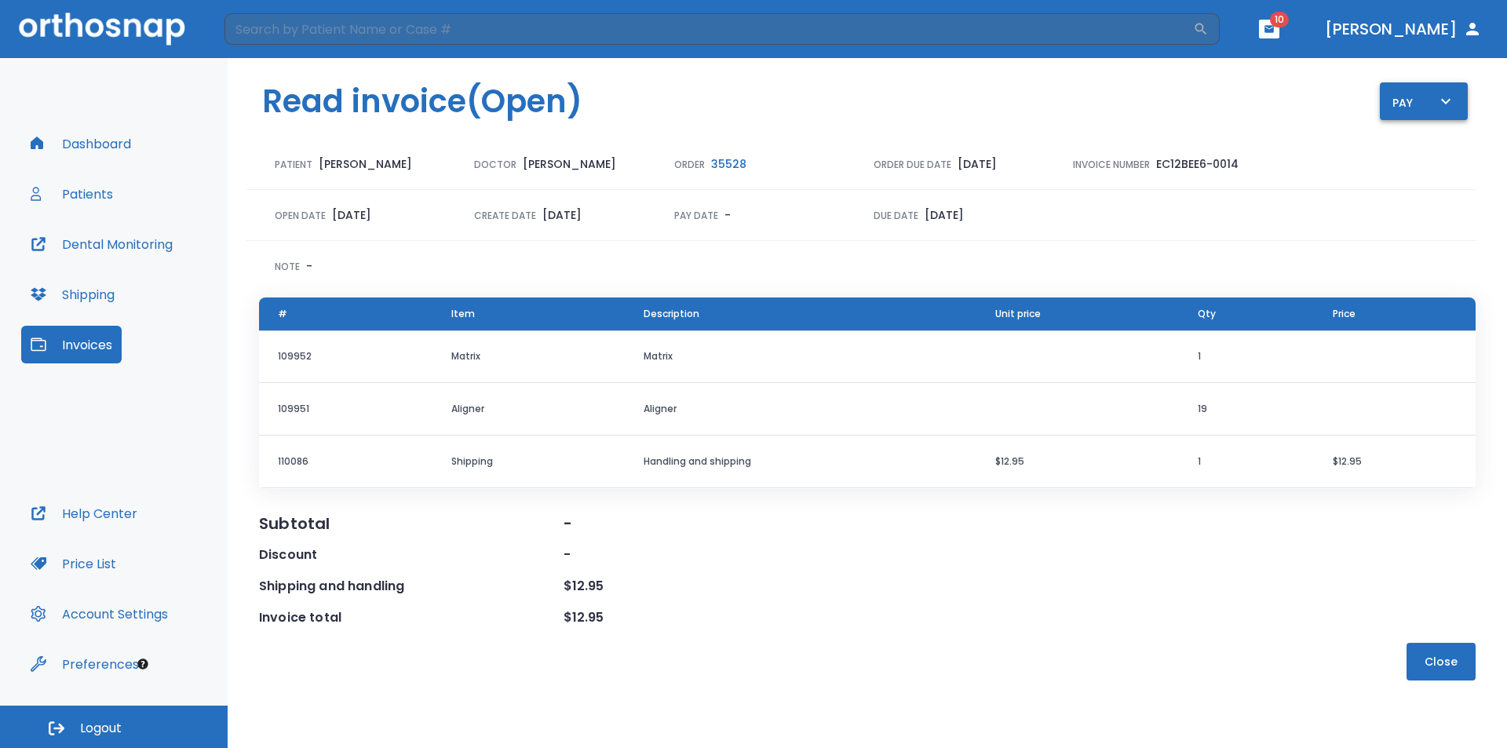
click at [1447, 108] on icon "button" at bounding box center [1446, 101] width 19 height 19
click at [1306, 159] on div at bounding box center [753, 374] width 1507 height 748
click at [79, 349] on button "Invoices" at bounding box center [71, 345] width 100 height 38
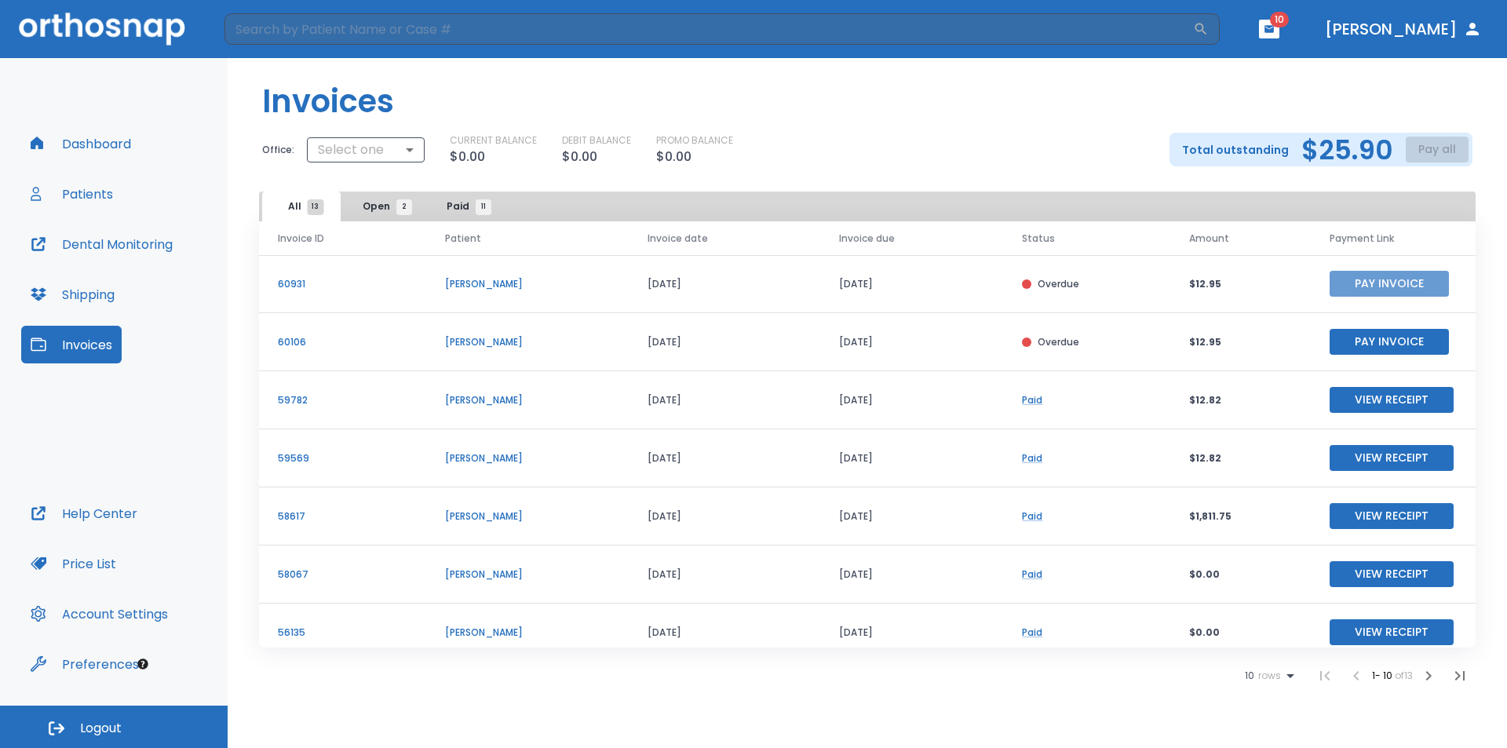
click at [1378, 286] on button "Pay Invoice" at bounding box center [1389, 284] width 119 height 26
click at [1346, 343] on button "Pay Invoice" at bounding box center [1389, 342] width 119 height 26
click at [482, 327] on td "[PERSON_NAME]" at bounding box center [527, 342] width 203 height 58
click at [498, 354] on td "[PERSON_NAME]" at bounding box center [527, 342] width 203 height 58
click at [496, 347] on p "[PERSON_NAME]" at bounding box center [527, 342] width 165 height 14
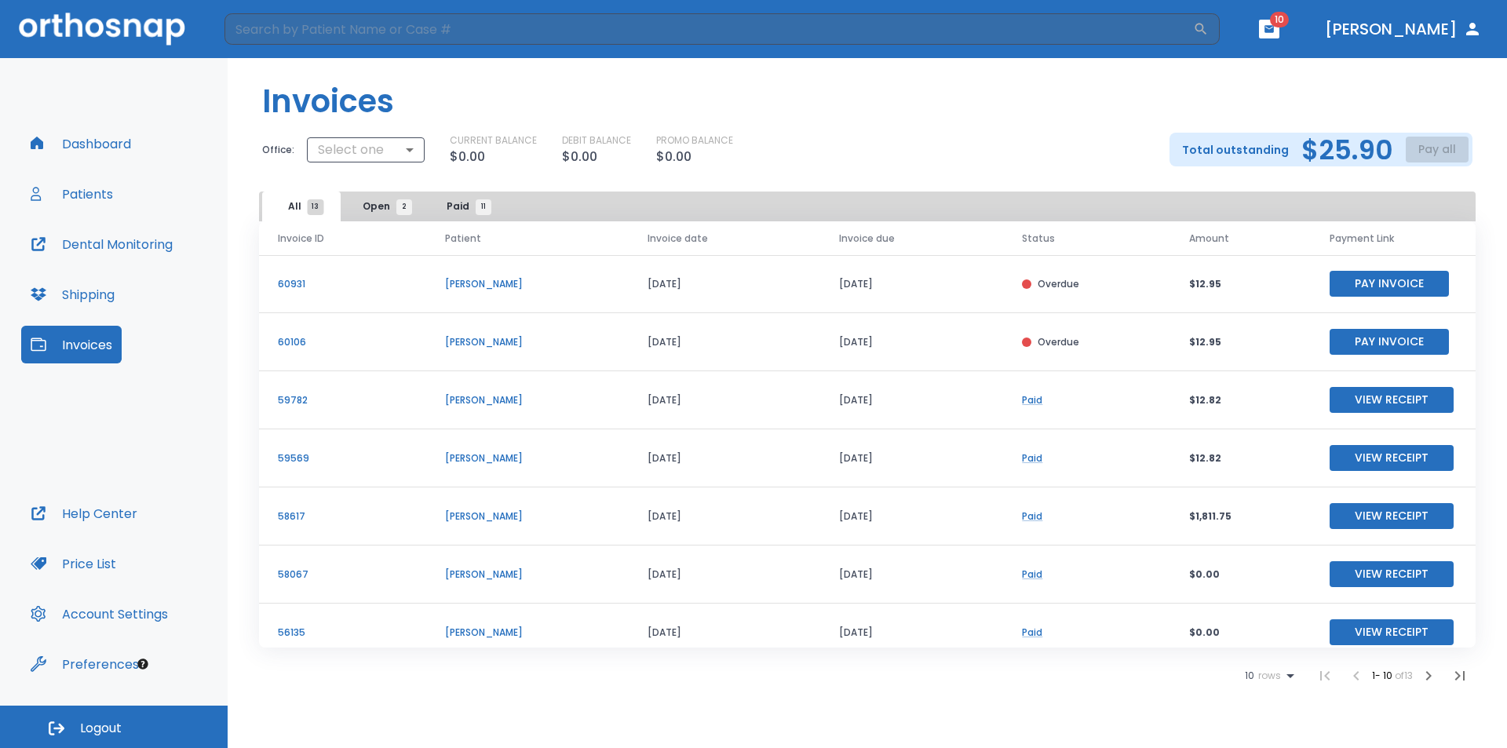
click at [496, 339] on p "[PERSON_NAME]" at bounding box center [527, 342] width 165 height 14
click at [1360, 343] on button "Pay Invoice" at bounding box center [1389, 342] width 119 height 26
